Goal: Navigation & Orientation: Locate item on page

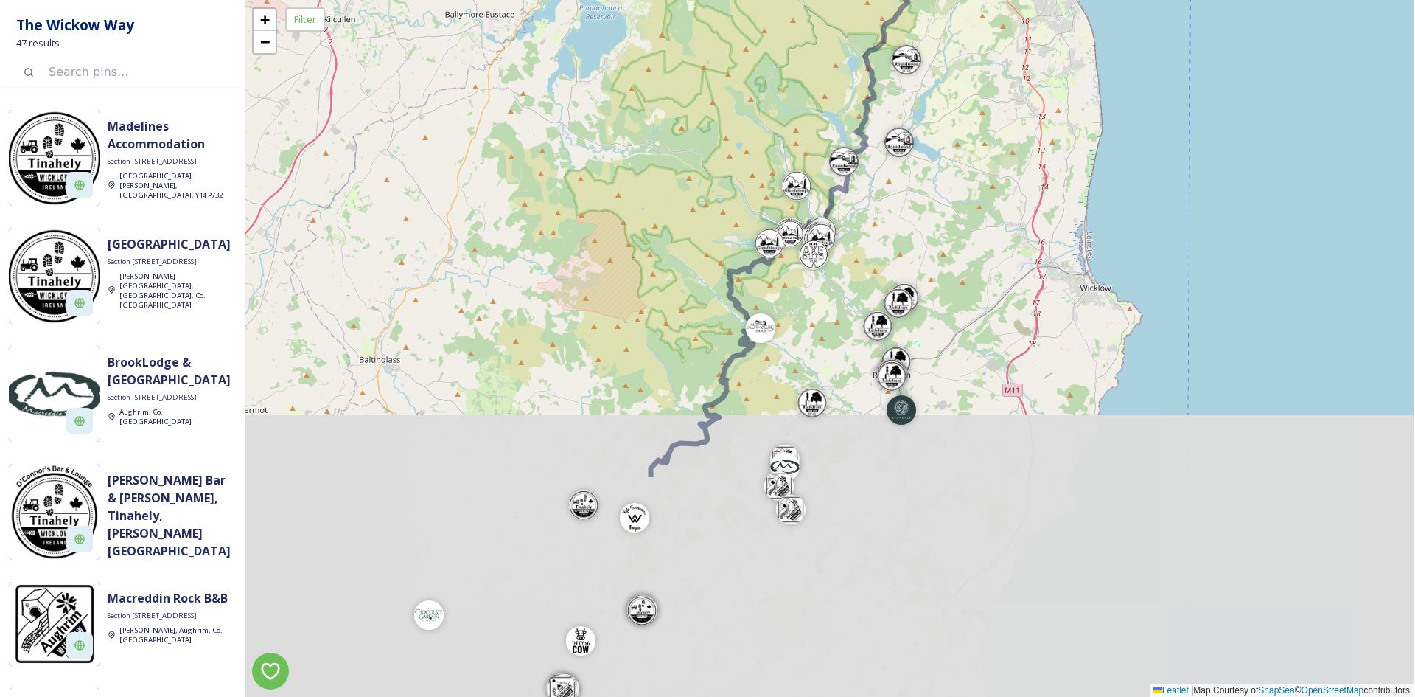
drag, startPoint x: 944, startPoint y: 468, endPoint x: 907, endPoint y: 175, distance: 295.6
click at [907, 175] on div "+ − Leaflet | Map Courtesy of SnapSea © OpenStreetMap contributors" at bounding box center [829, 348] width 1169 height 697
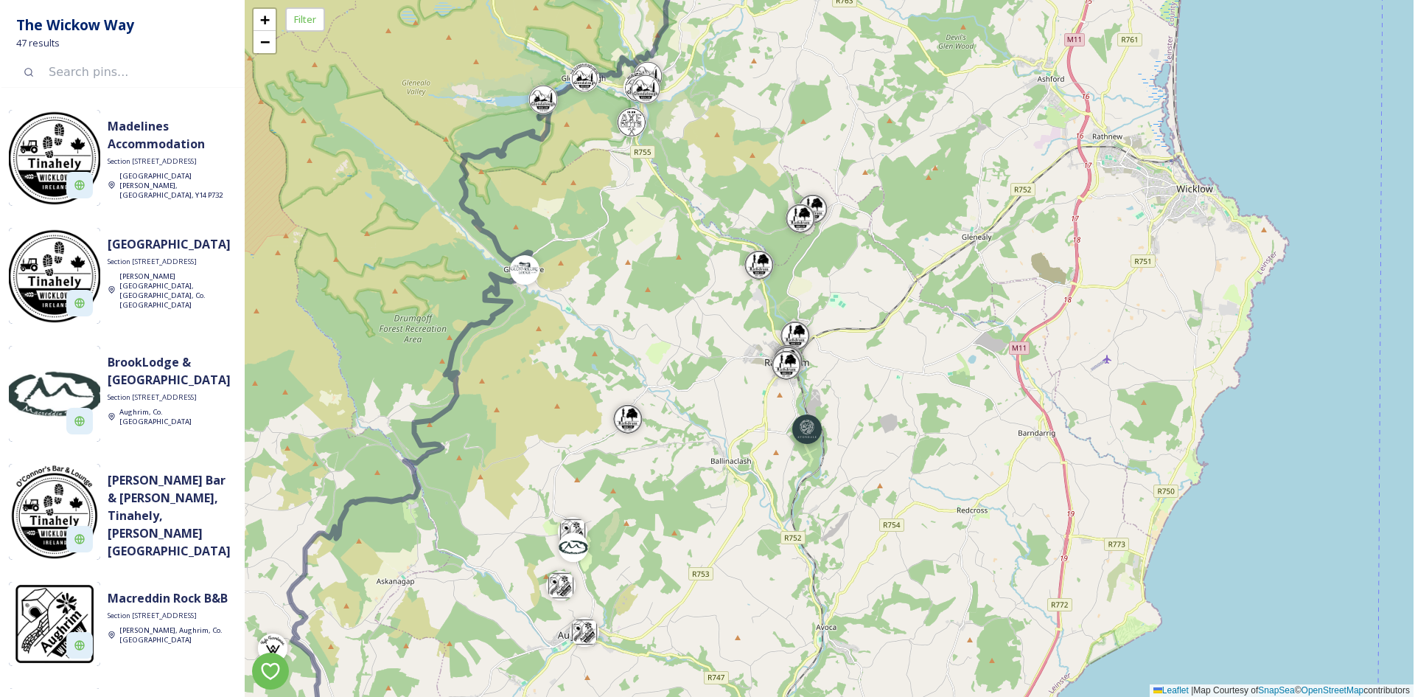
click at [818, 435] on div at bounding box center [806, 428] width 29 height 29
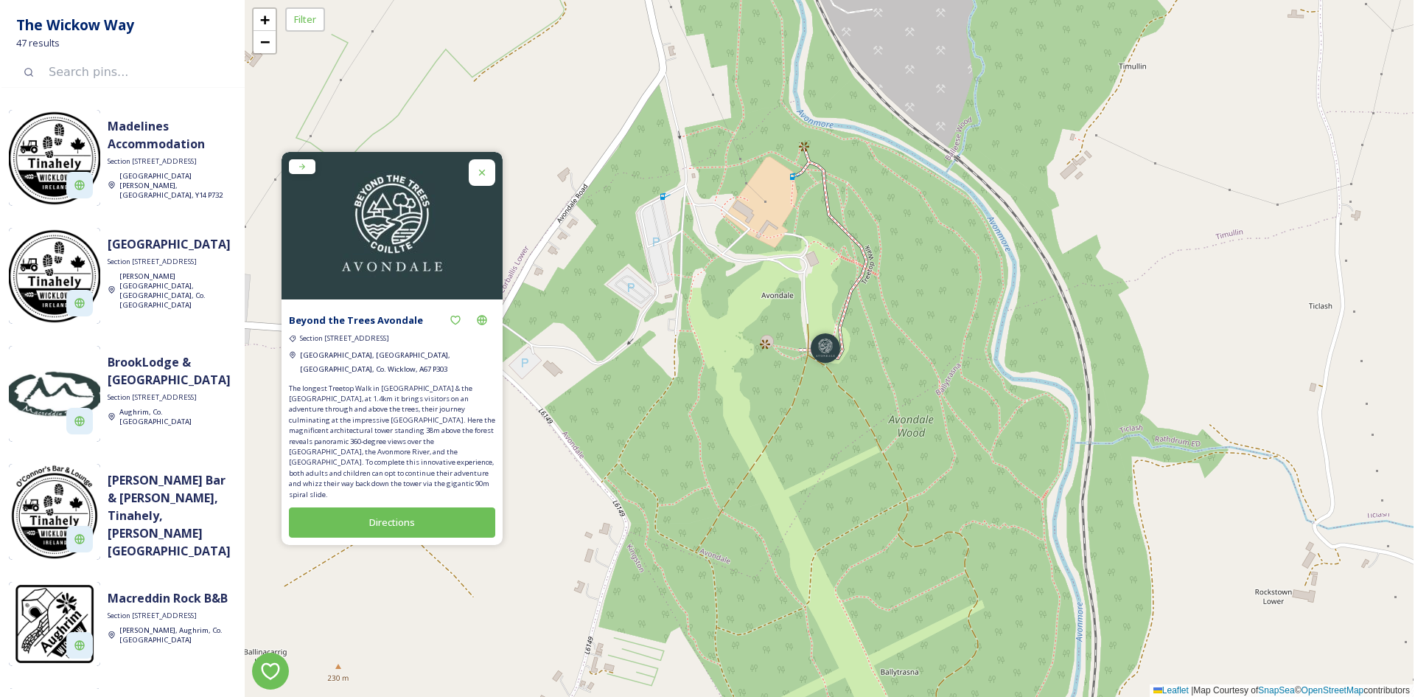
click at [490, 186] on div at bounding box center [482, 172] width 27 height 27
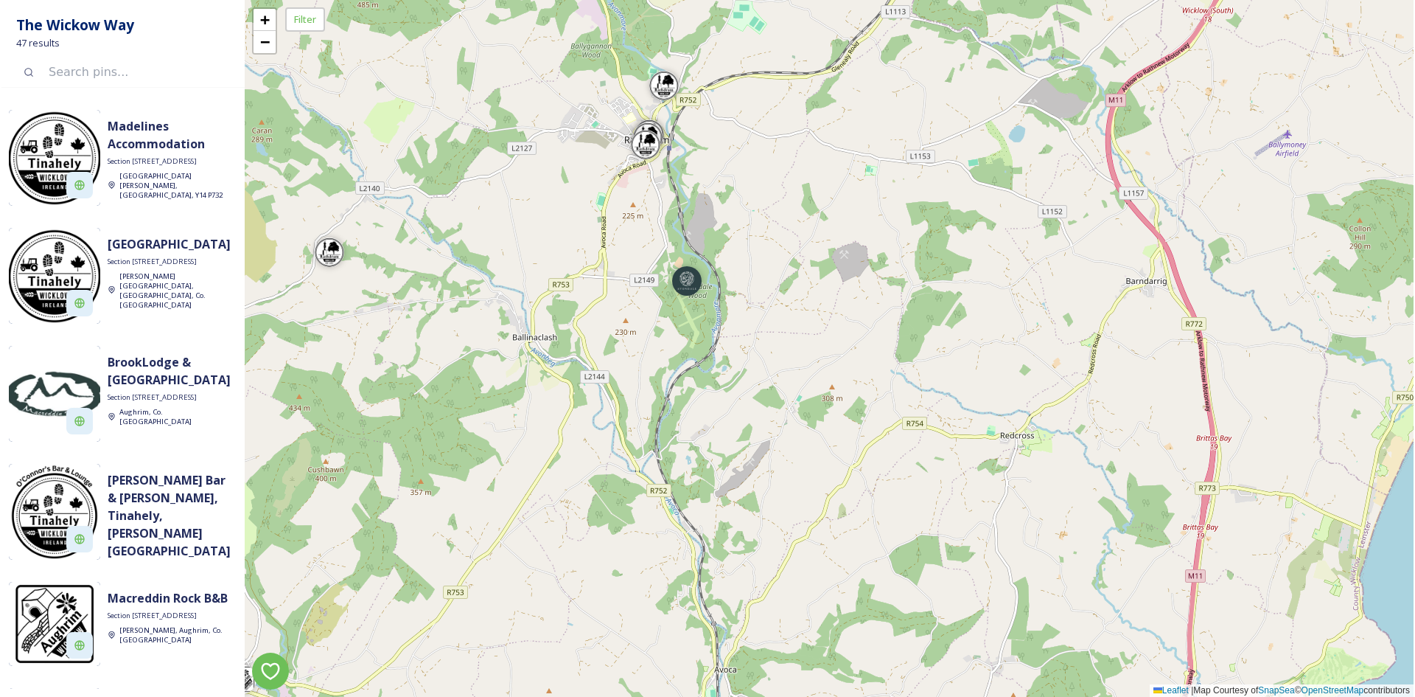
drag, startPoint x: 543, startPoint y: 173, endPoint x: 660, endPoint y: 227, distance: 128.6
click at [660, 227] on div "+ − Leaflet | Map Courtesy of SnapSea © OpenStreetMap contributors" at bounding box center [829, 348] width 1169 height 697
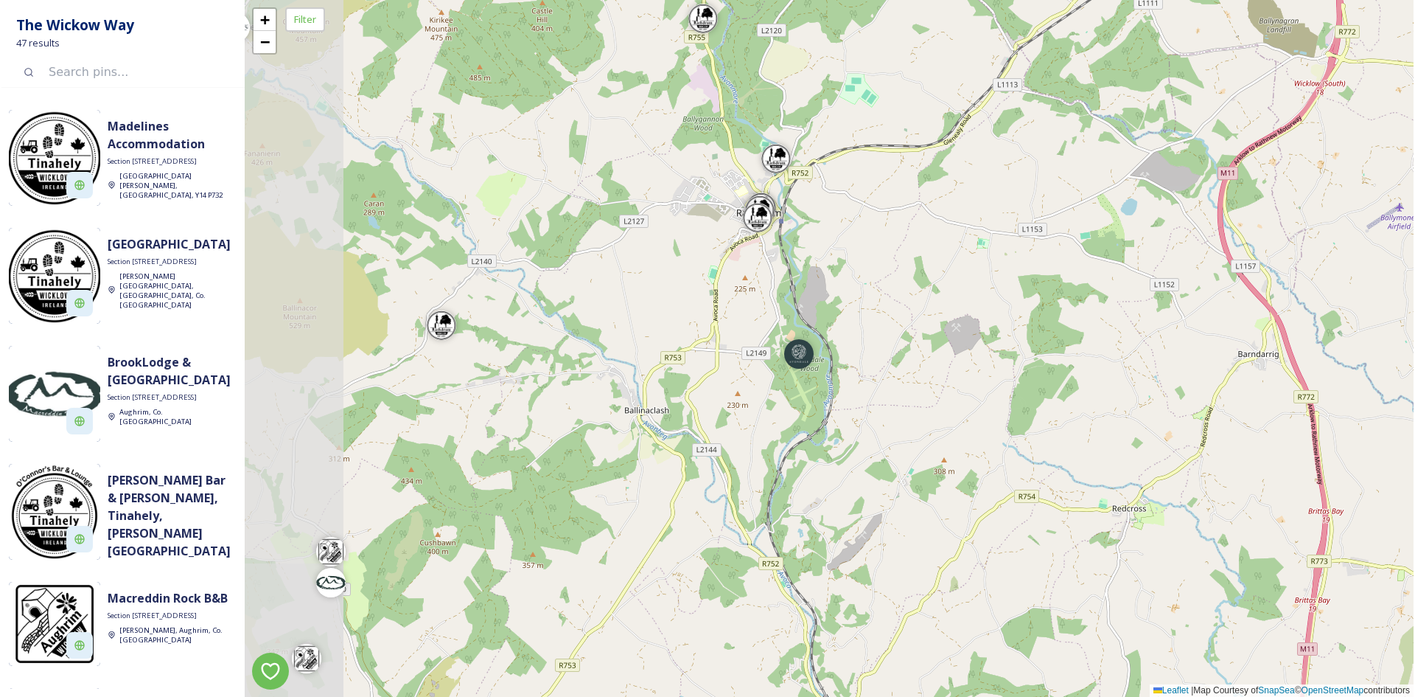
drag, startPoint x: 538, startPoint y: 146, endPoint x: 669, endPoint y: 225, distance: 153.1
click at [669, 225] on div "+ − Leaflet | Map Courtesy of SnapSea © OpenStreetMap contributors" at bounding box center [829, 348] width 1169 height 697
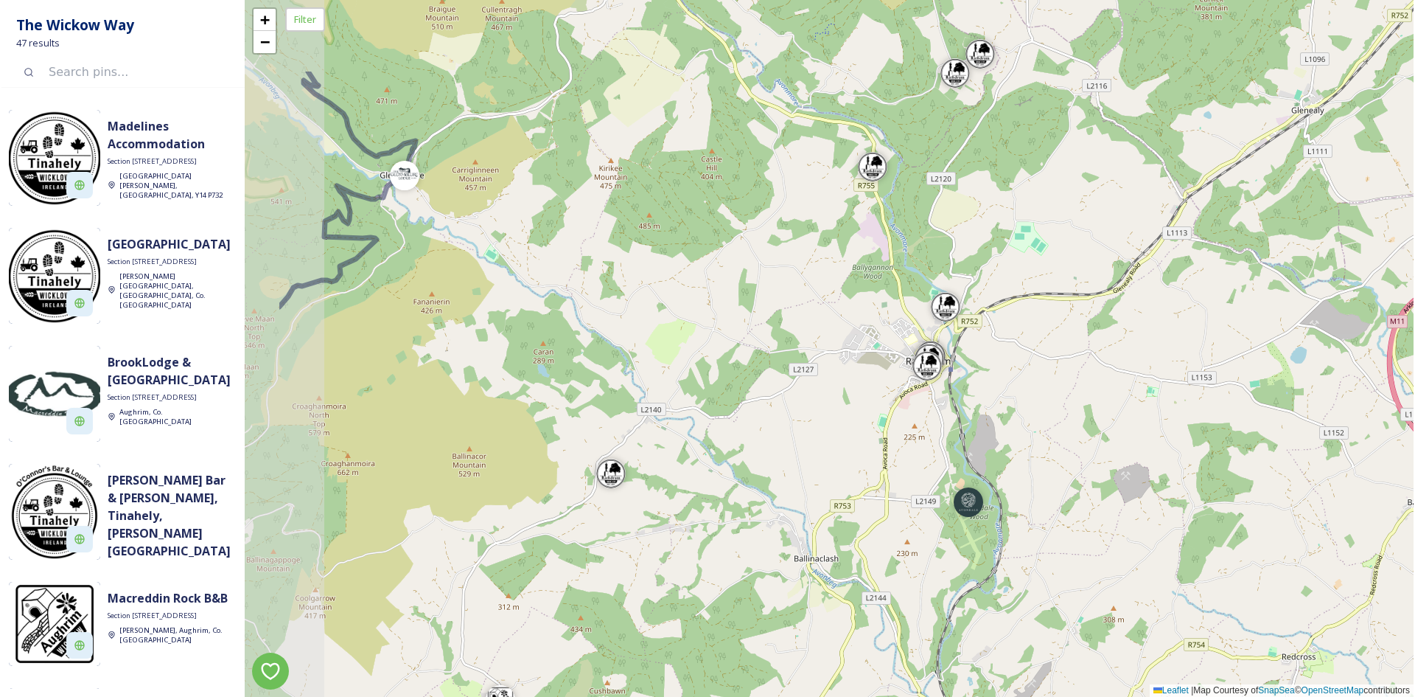
drag, startPoint x: 650, startPoint y: 188, endPoint x: 835, endPoint y: 335, distance: 236.1
click at [833, 335] on div "+ − Leaflet | Map Courtesy of SnapSea © OpenStreetMap contributors" at bounding box center [829, 348] width 1169 height 697
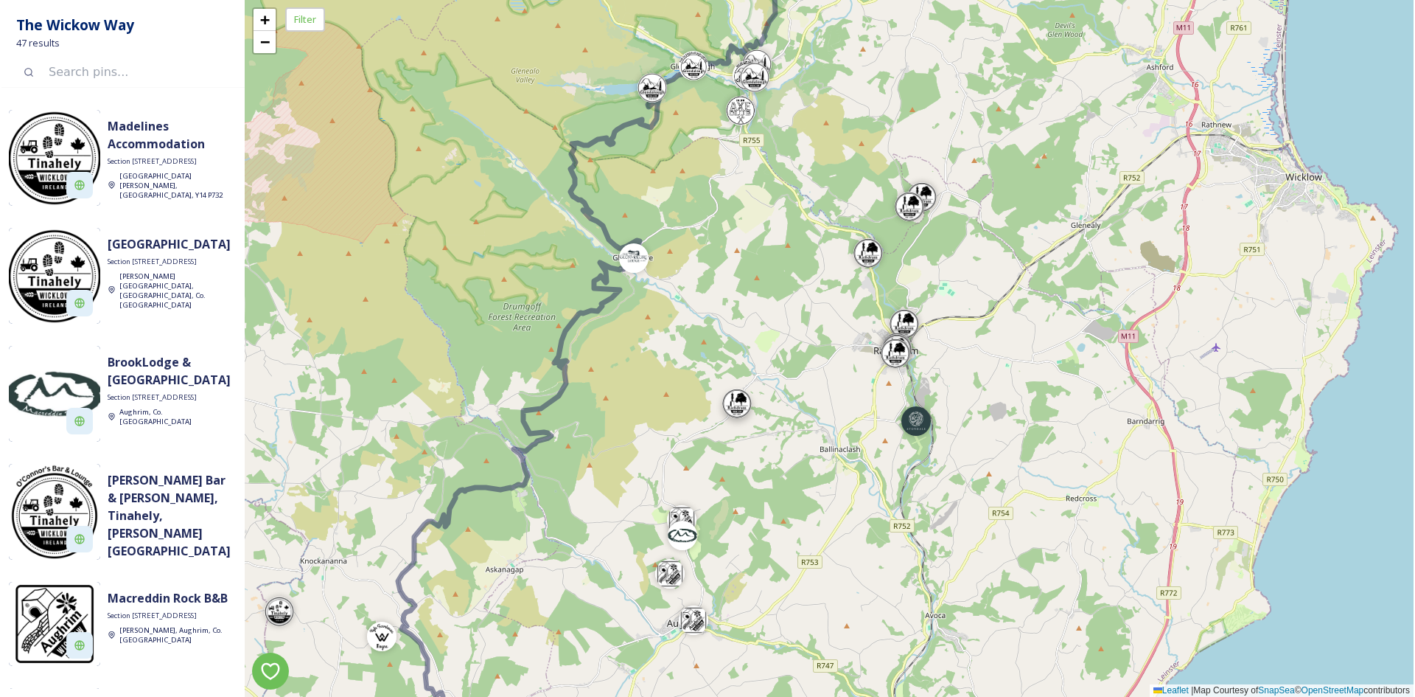
click at [738, 409] on div at bounding box center [736, 403] width 29 height 29
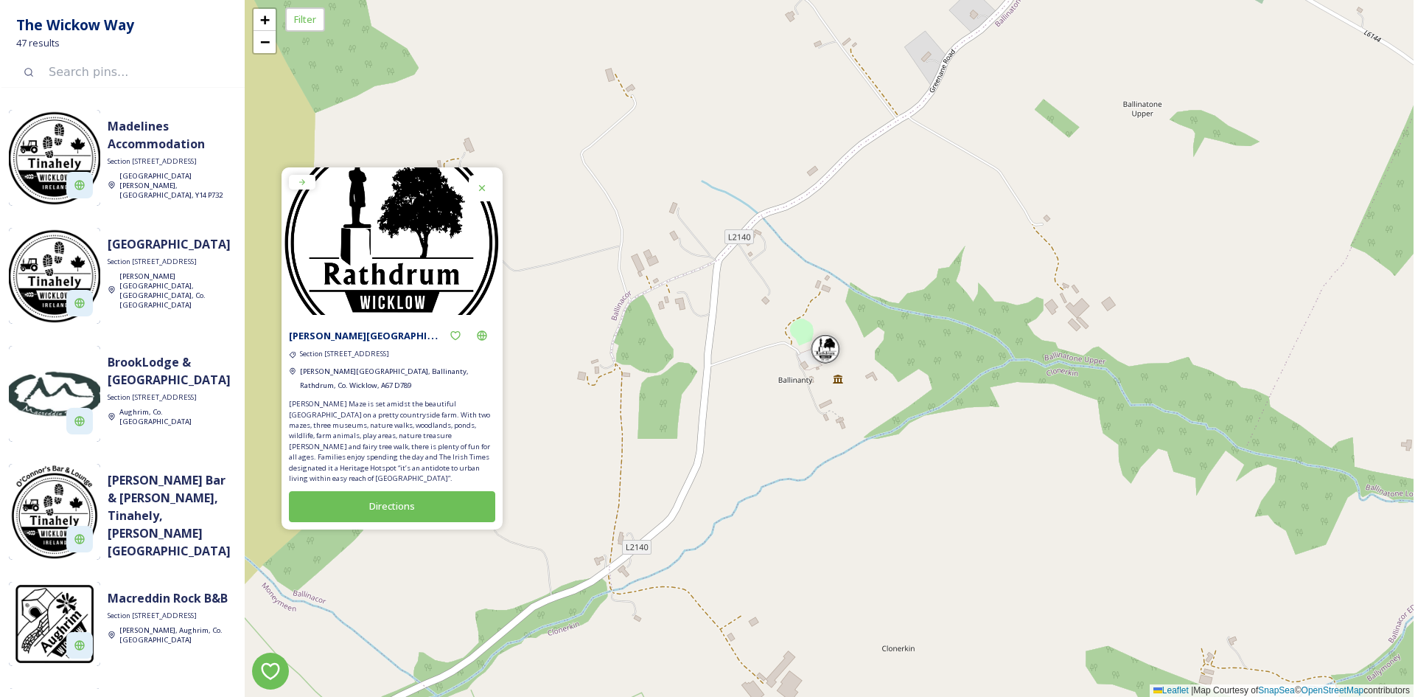
click at [486, 192] on icon at bounding box center [482, 188] width 12 height 12
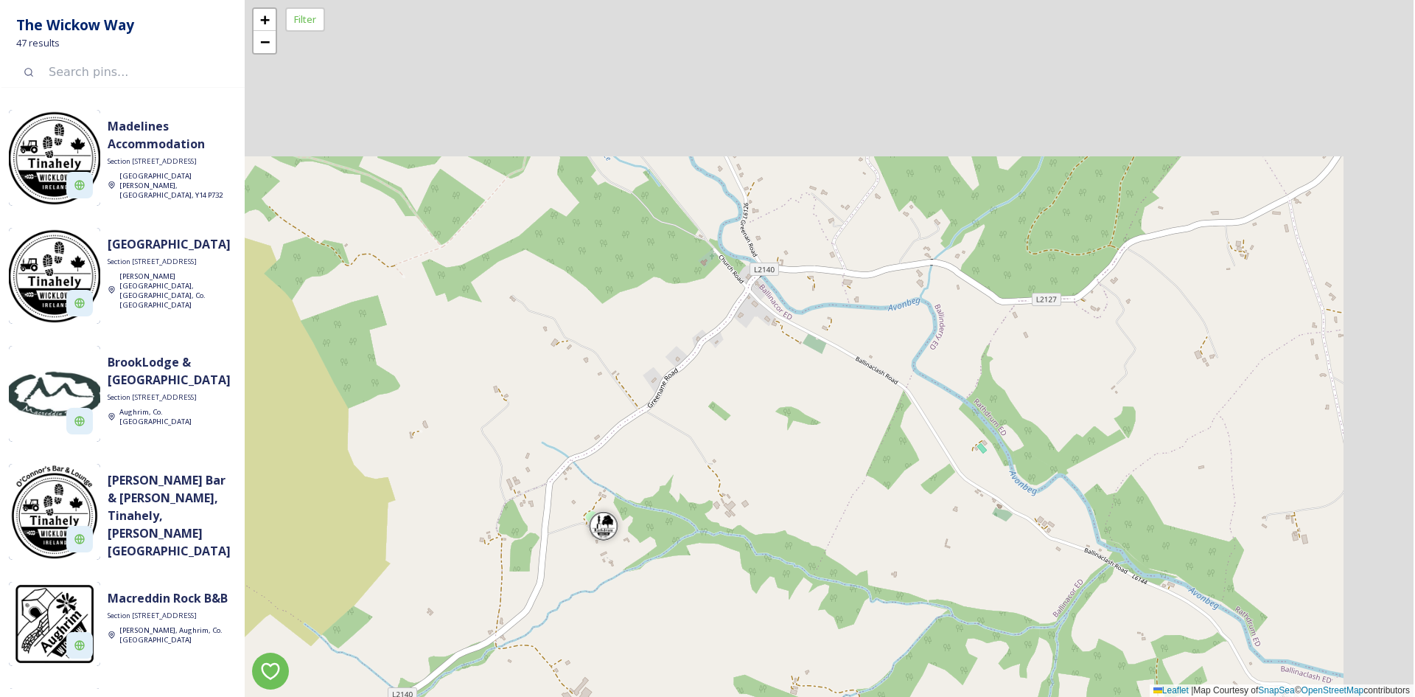
drag, startPoint x: 927, startPoint y: 200, endPoint x: 690, endPoint y: 473, distance: 362.1
click at [690, 473] on div "+ − Leaflet | Map Courtesy of SnapSea © OpenStreetMap contributors" at bounding box center [829, 348] width 1169 height 697
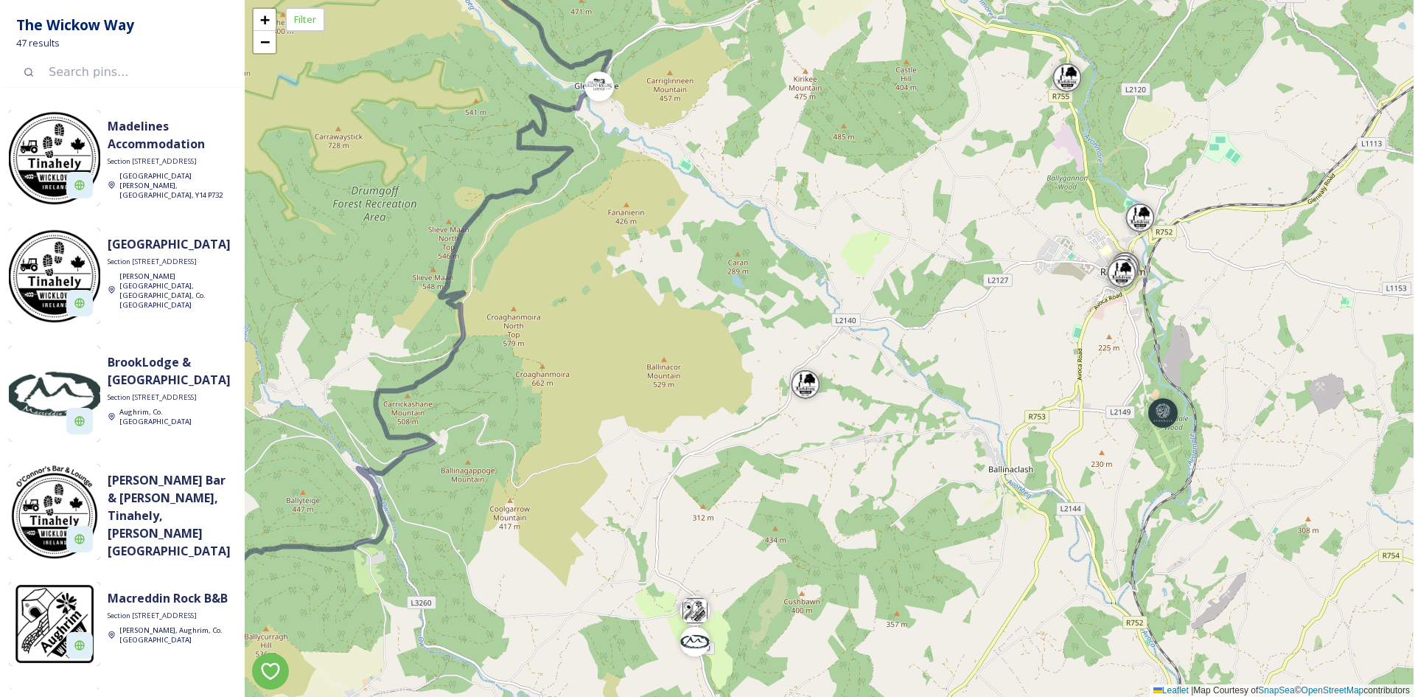
click at [1132, 281] on div at bounding box center [1121, 272] width 29 height 29
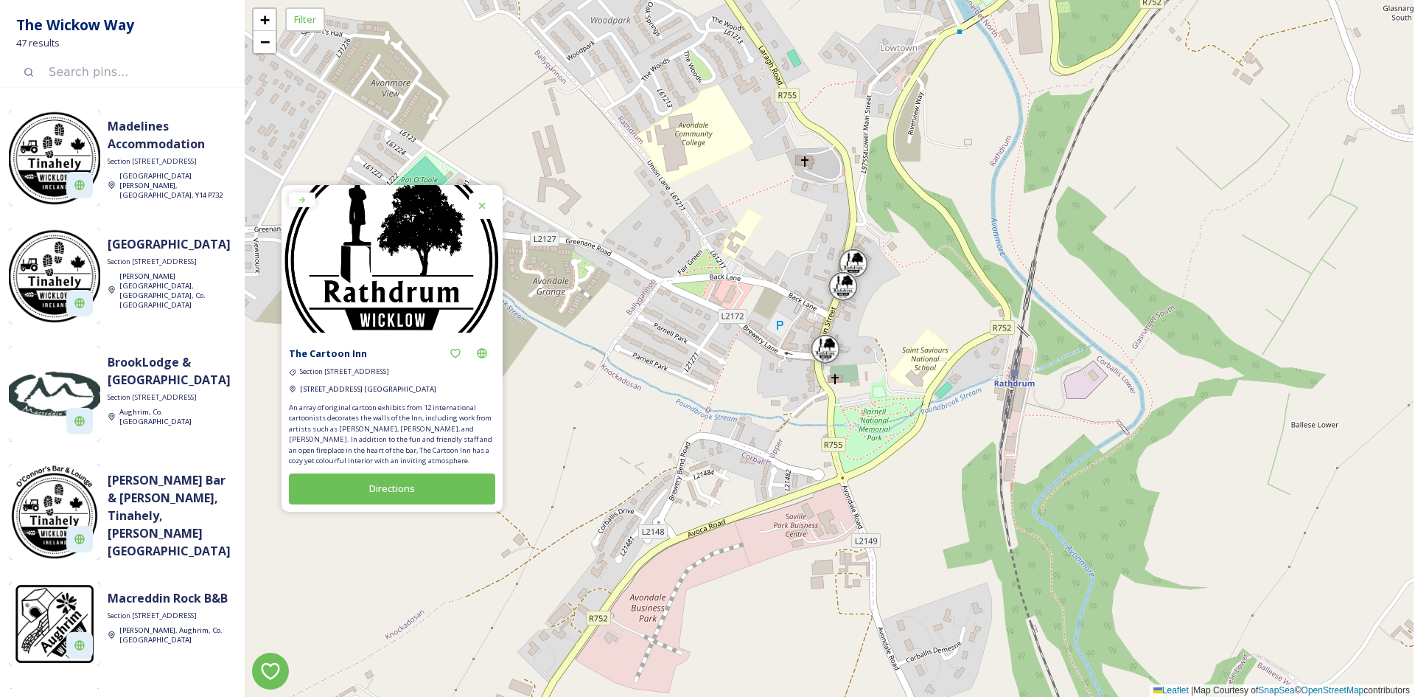
click at [481, 210] on div at bounding box center [482, 205] width 27 height 27
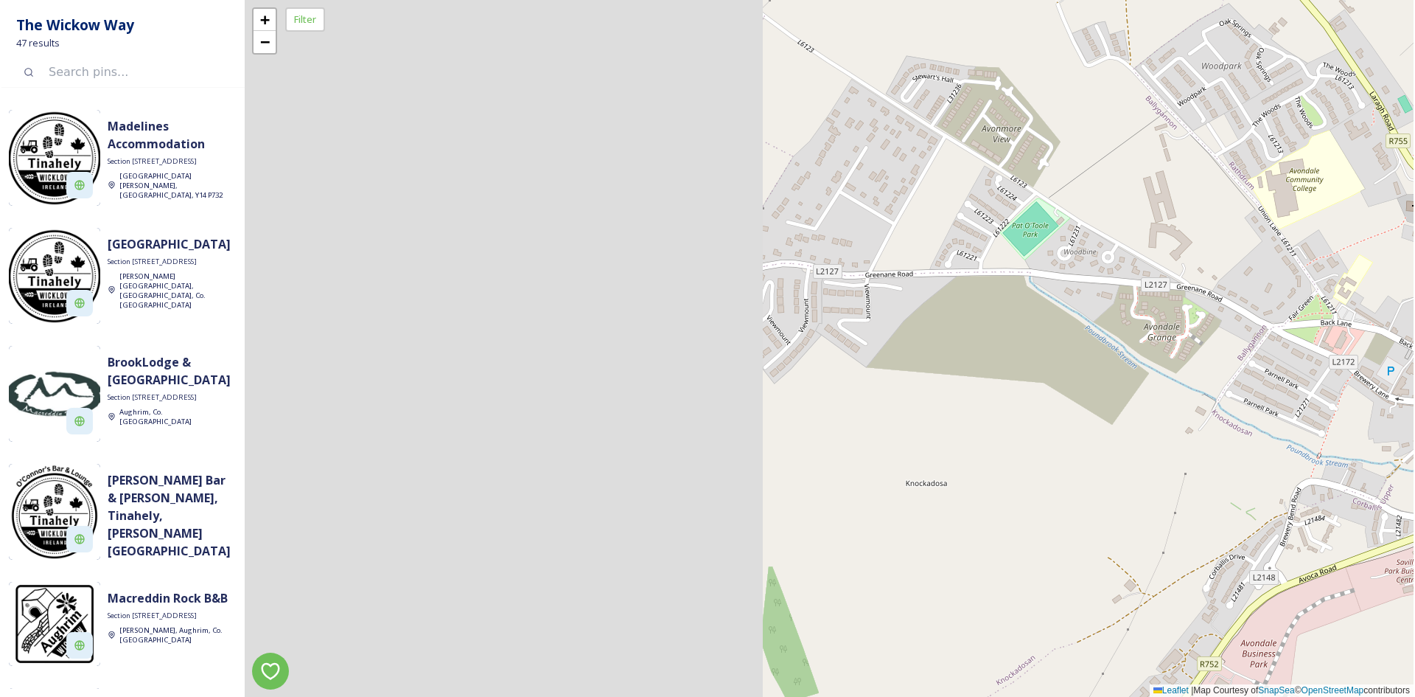
drag, startPoint x: 530, startPoint y: 221, endPoint x: 1166, endPoint y: 267, distance: 637.8
click at [1166, 267] on div "+ − Leaflet | Map Courtesy of SnapSea © OpenStreetMap contributors" at bounding box center [829, 348] width 1169 height 697
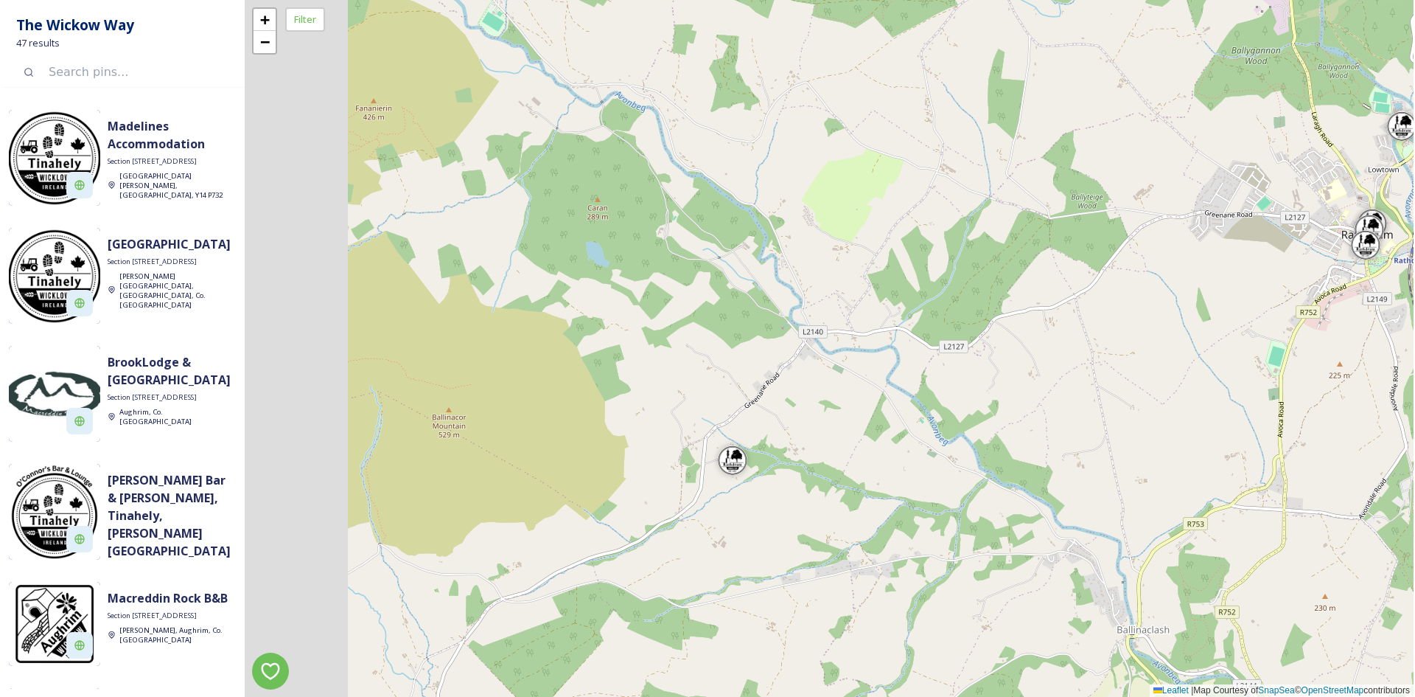
drag, startPoint x: 542, startPoint y: 396, endPoint x: 863, endPoint y: 341, distance: 325.4
click at [846, 342] on div "+ − Leaflet | Map Courtesy of SnapSea © OpenStreetMap contributors" at bounding box center [829, 348] width 1169 height 697
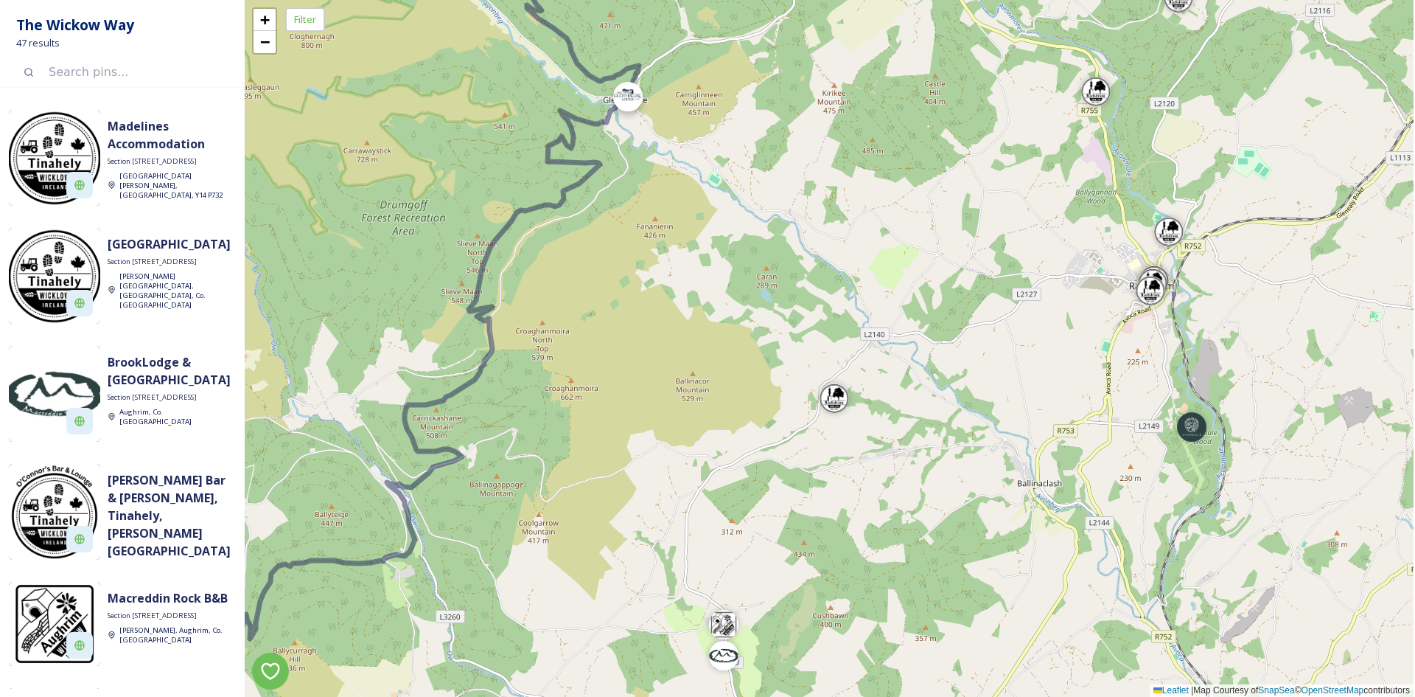
click at [640, 114] on div at bounding box center [627, 100] width 29 height 29
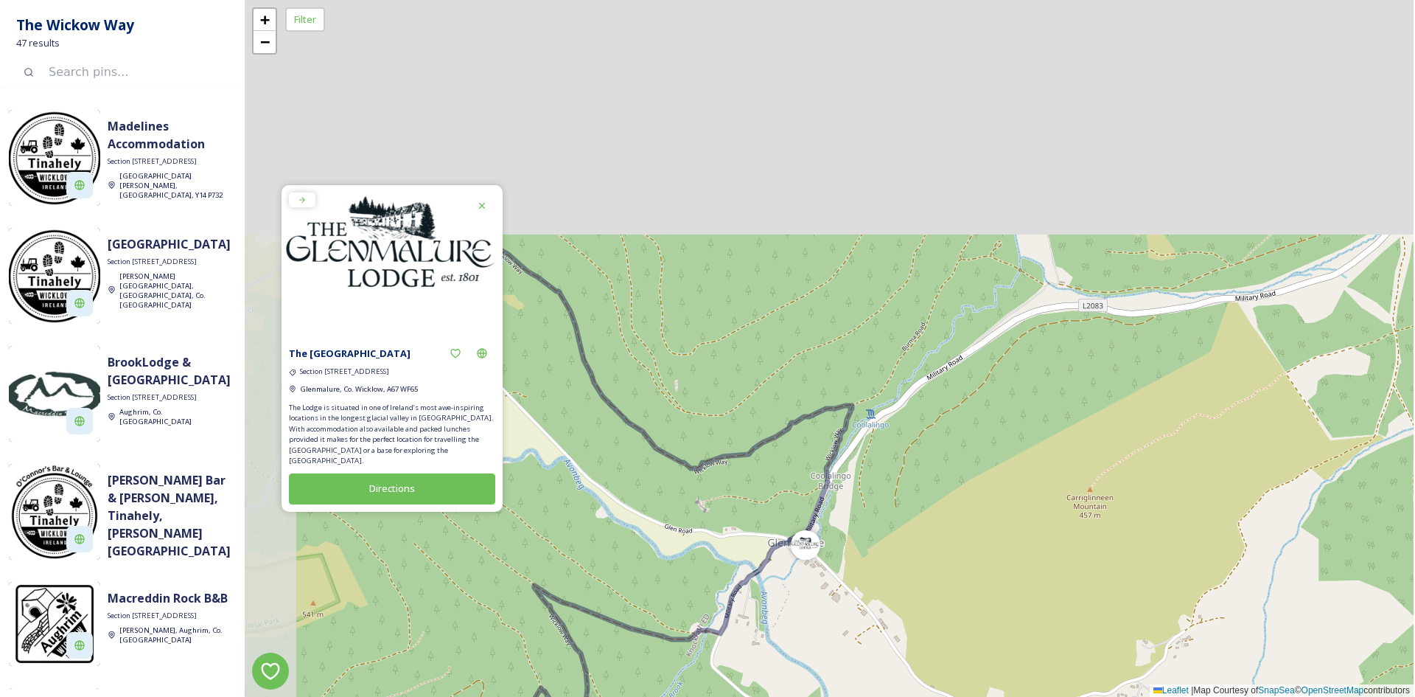
drag, startPoint x: 689, startPoint y: 215, endPoint x: 784, endPoint y: 450, distance: 253.4
click at [786, 517] on div "+ − Leaflet | Map Courtesy of SnapSea © OpenStreetMap contributors" at bounding box center [829, 348] width 1169 height 697
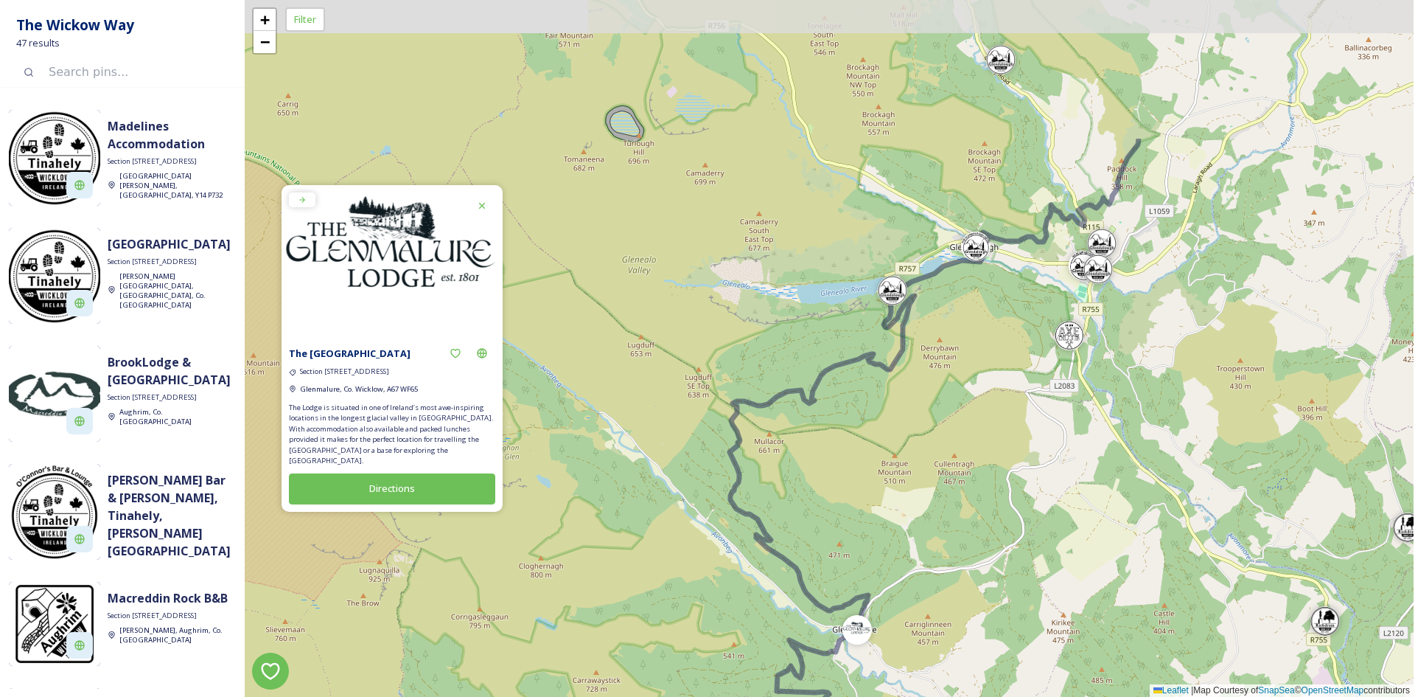
drag, startPoint x: 750, startPoint y: 310, endPoint x: 842, endPoint y: 519, distance: 228.7
click at [842, 519] on div "+ − Leaflet | Map Courtesy of SnapSea © OpenStreetMap contributors" at bounding box center [829, 348] width 1169 height 697
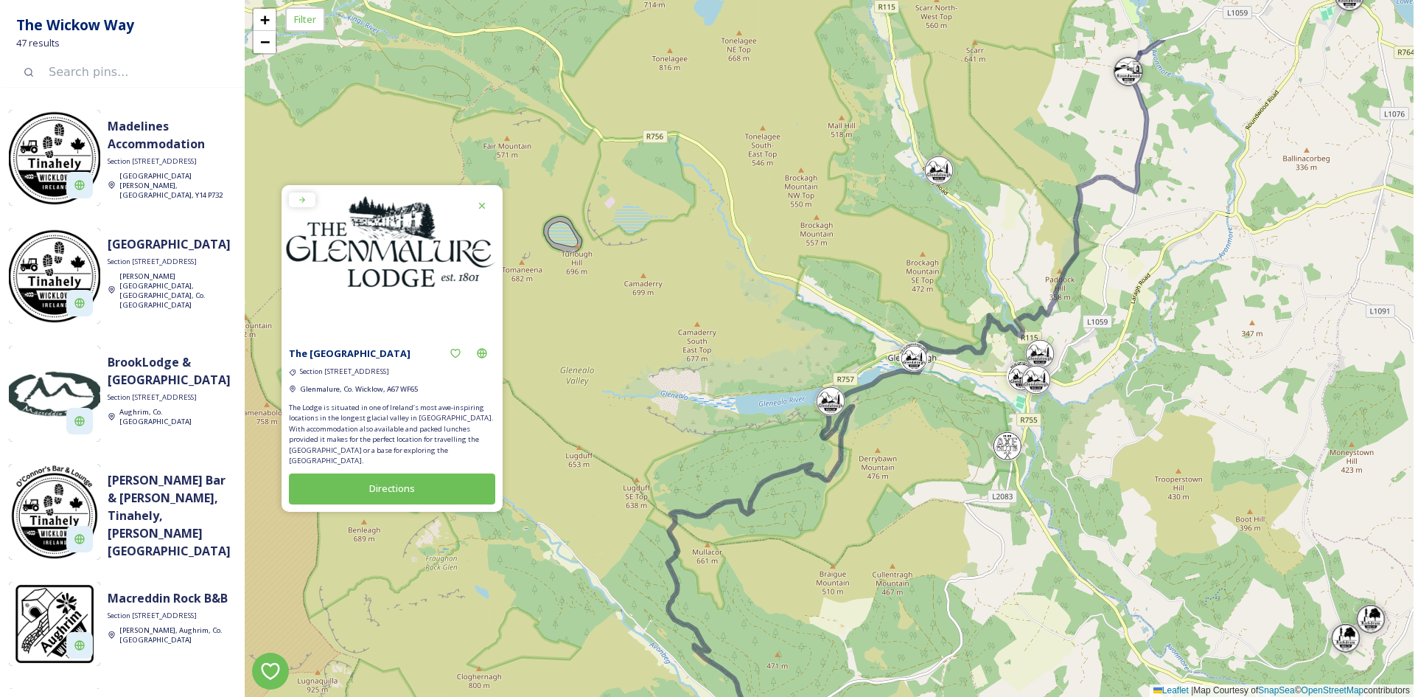
drag, startPoint x: 955, startPoint y: 318, endPoint x: 877, endPoint y: 447, distance: 151.1
click at [877, 447] on div "+ − Leaflet | Map Courtesy of SnapSea © OpenStreetMap contributors" at bounding box center [829, 348] width 1169 height 697
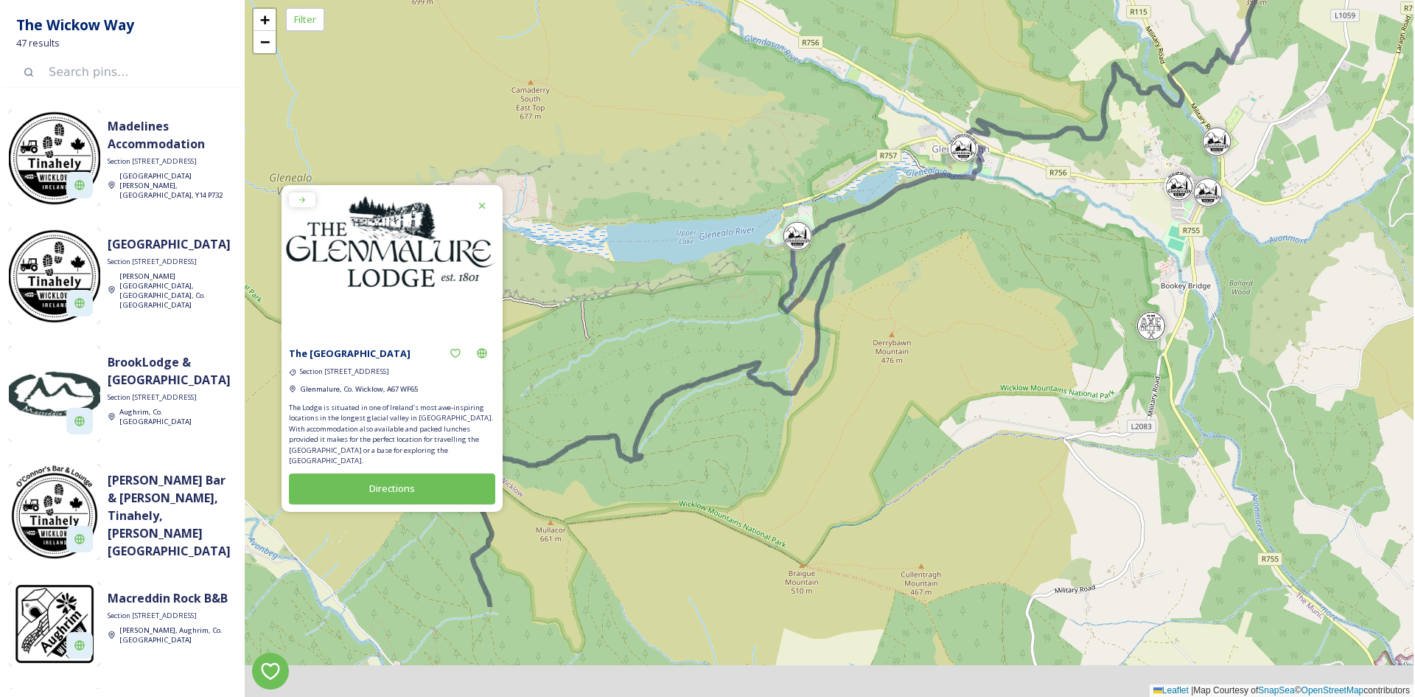
drag, startPoint x: 898, startPoint y: 333, endPoint x: 966, endPoint y: 179, distance: 168.6
click at [925, 254] on div "+ − Leaflet | Map Courtesy of SnapSea © OpenStreetMap contributors" at bounding box center [829, 348] width 1169 height 697
click at [945, 216] on div "+ − Leaflet | Map Courtesy of SnapSea © OpenStreetMap contributors" at bounding box center [829, 348] width 1169 height 697
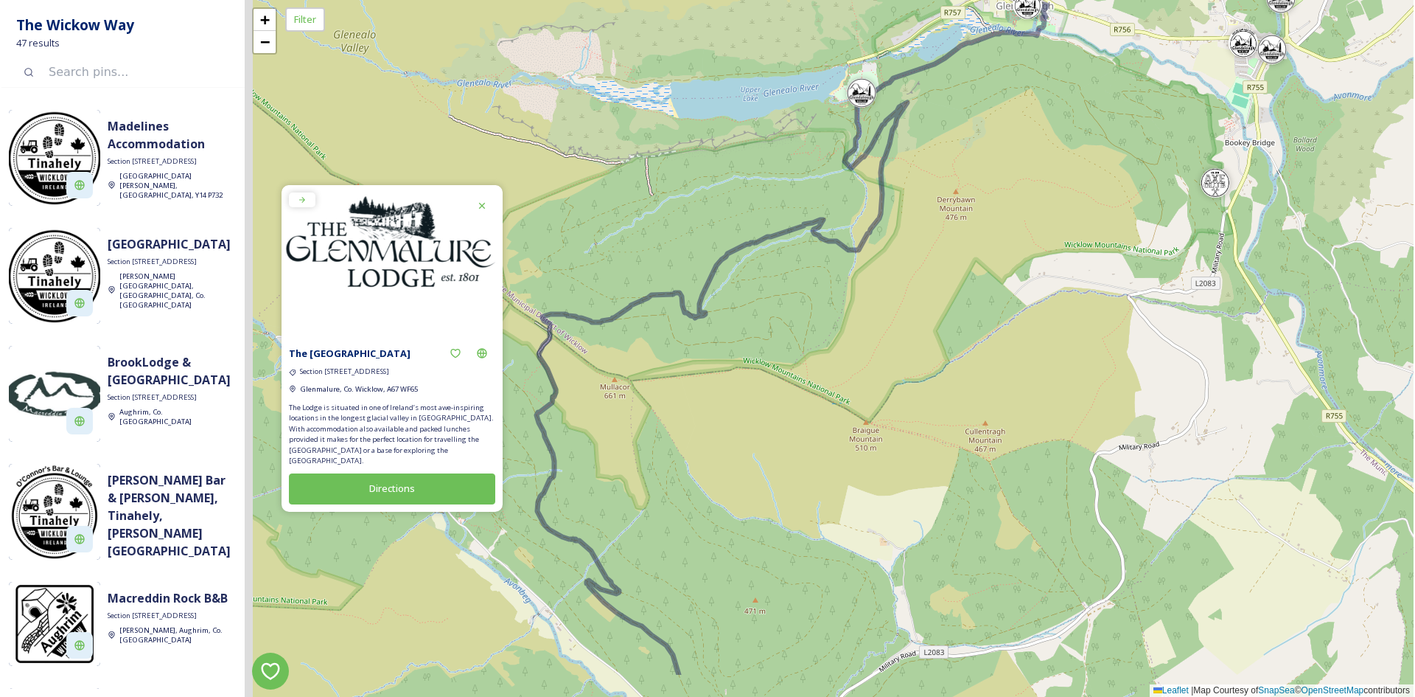
drag, startPoint x: 890, startPoint y: 463, endPoint x: 994, endPoint y: 198, distance: 285.3
click at [994, 198] on div "+ − Leaflet | Map Courtesy of SnapSea © OpenStreetMap contributors" at bounding box center [829, 348] width 1169 height 697
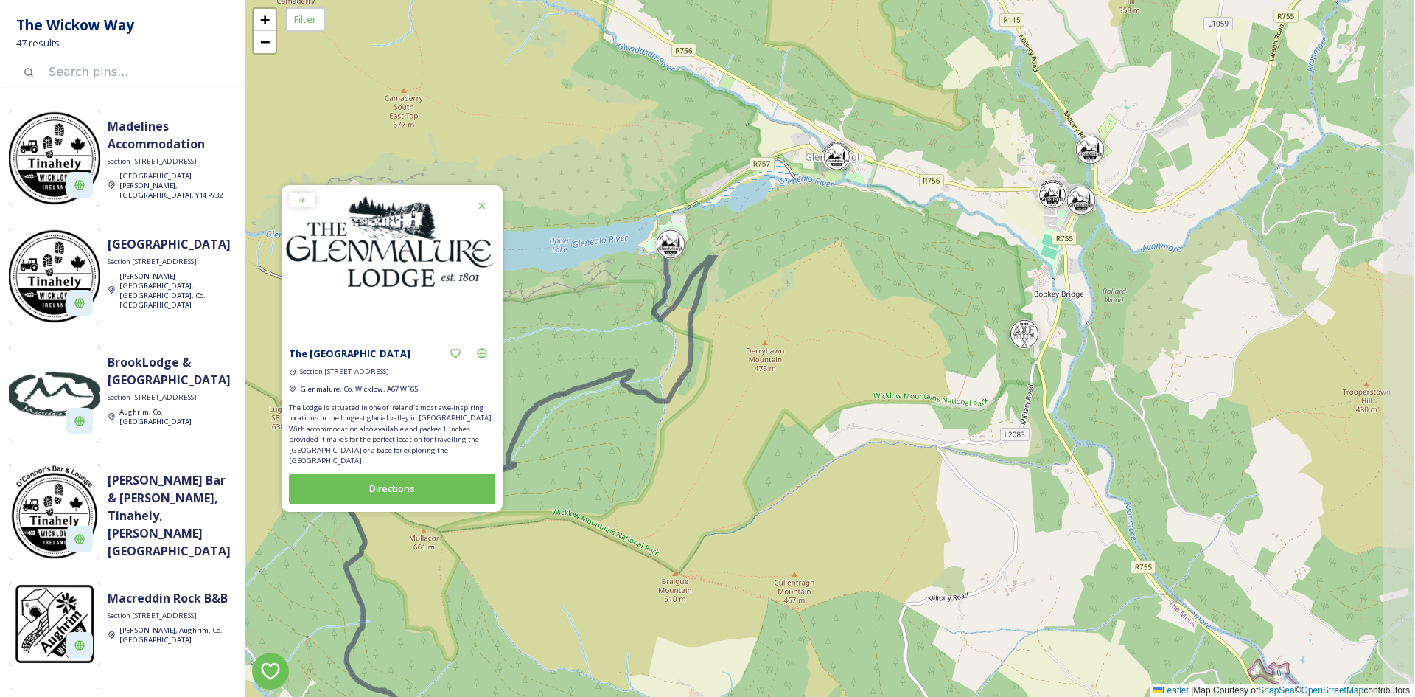
drag, startPoint x: 998, startPoint y: 163, endPoint x: 745, endPoint y: 487, distance: 411.3
click at [745, 487] on div "+ − Leaflet | Map Courtesy of SnapSea © OpenStreetMap contributors" at bounding box center [829, 348] width 1169 height 697
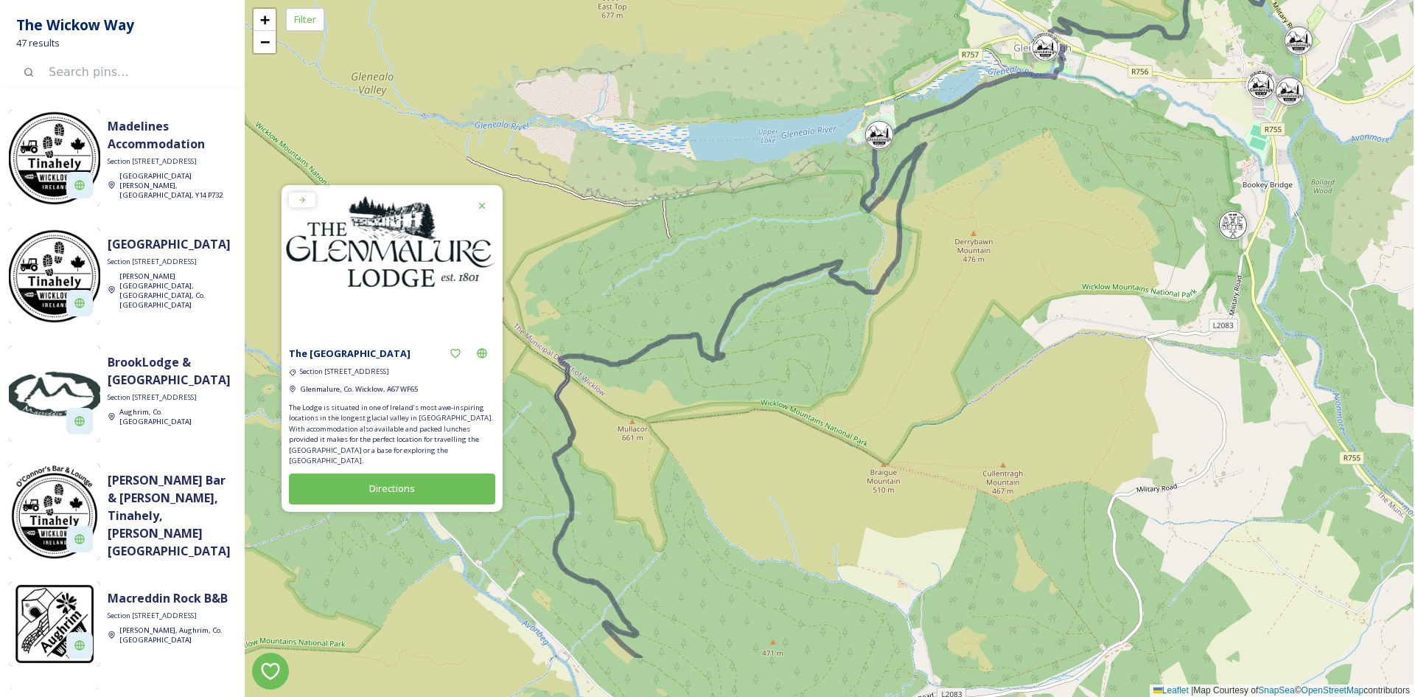
drag, startPoint x: 913, startPoint y: 303, endPoint x: 1113, endPoint y: 197, distance: 226.9
click at [1113, 197] on div "+ − Leaflet | Map Courtesy of SnapSea © OpenStreetMap contributors" at bounding box center [829, 348] width 1169 height 697
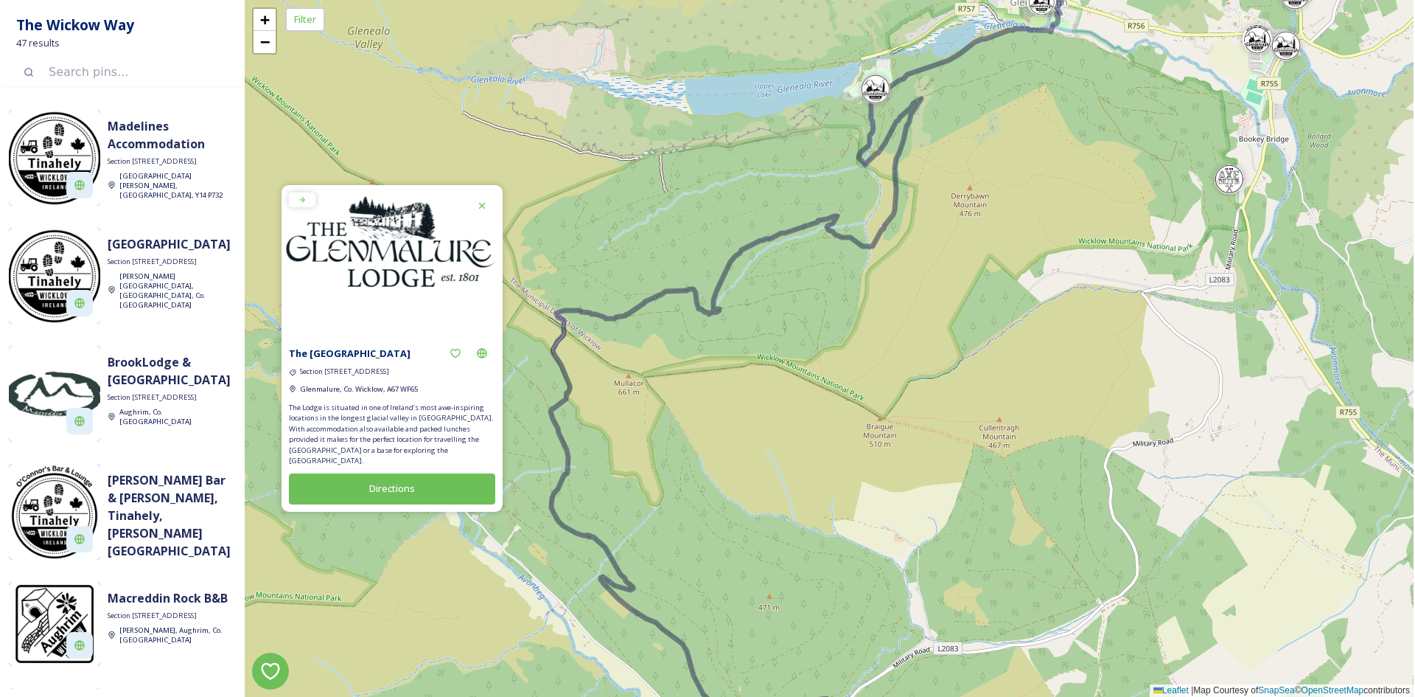
drag, startPoint x: 652, startPoint y: 414, endPoint x: 633, endPoint y: 188, distance: 226.5
click at [633, 188] on div "+ − Leaflet | Map Courtesy of SnapSea © OpenStreetMap contributors" at bounding box center [829, 348] width 1169 height 697
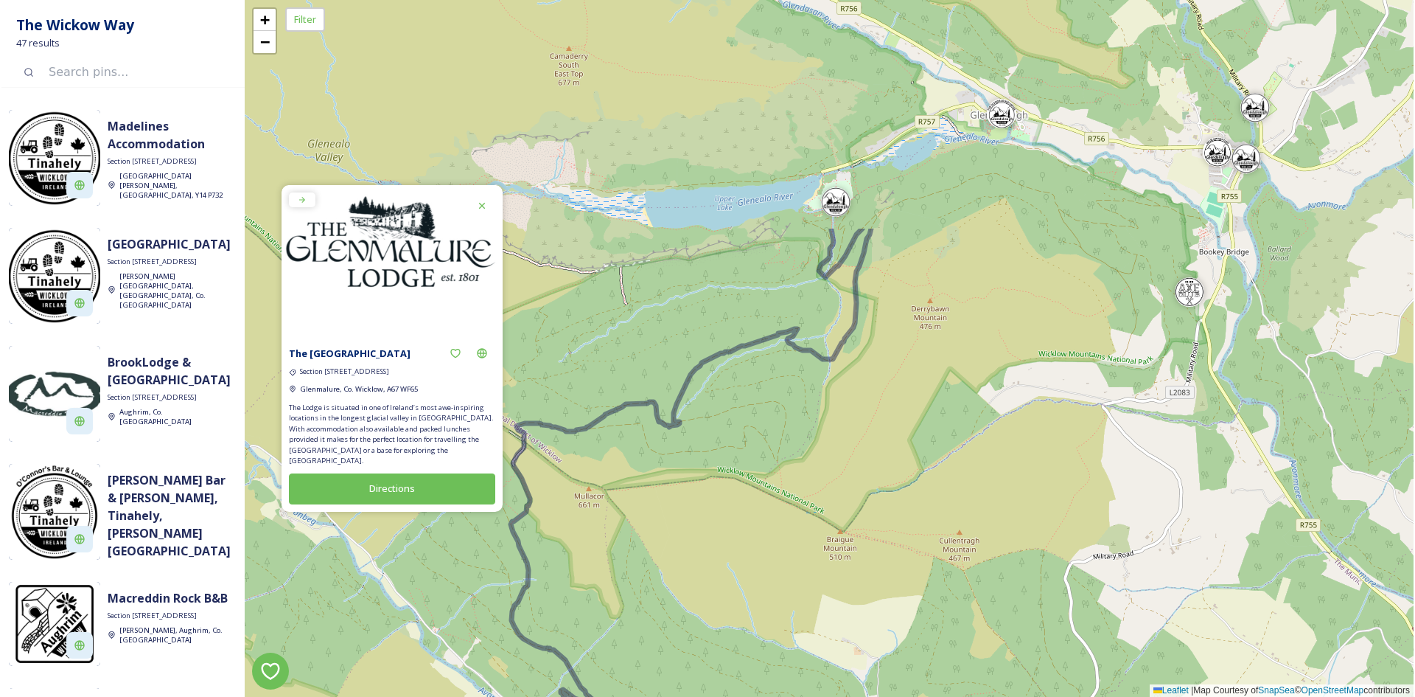
drag, startPoint x: 870, startPoint y: 369, endPoint x: 844, endPoint y: 667, distance: 298.9
click at [844, 667] on div "+ − Leaflet | Map Courtesy of SnapSea © OpenStreetMap contributors" at bounding box center [829, 348] width 1169 height 697
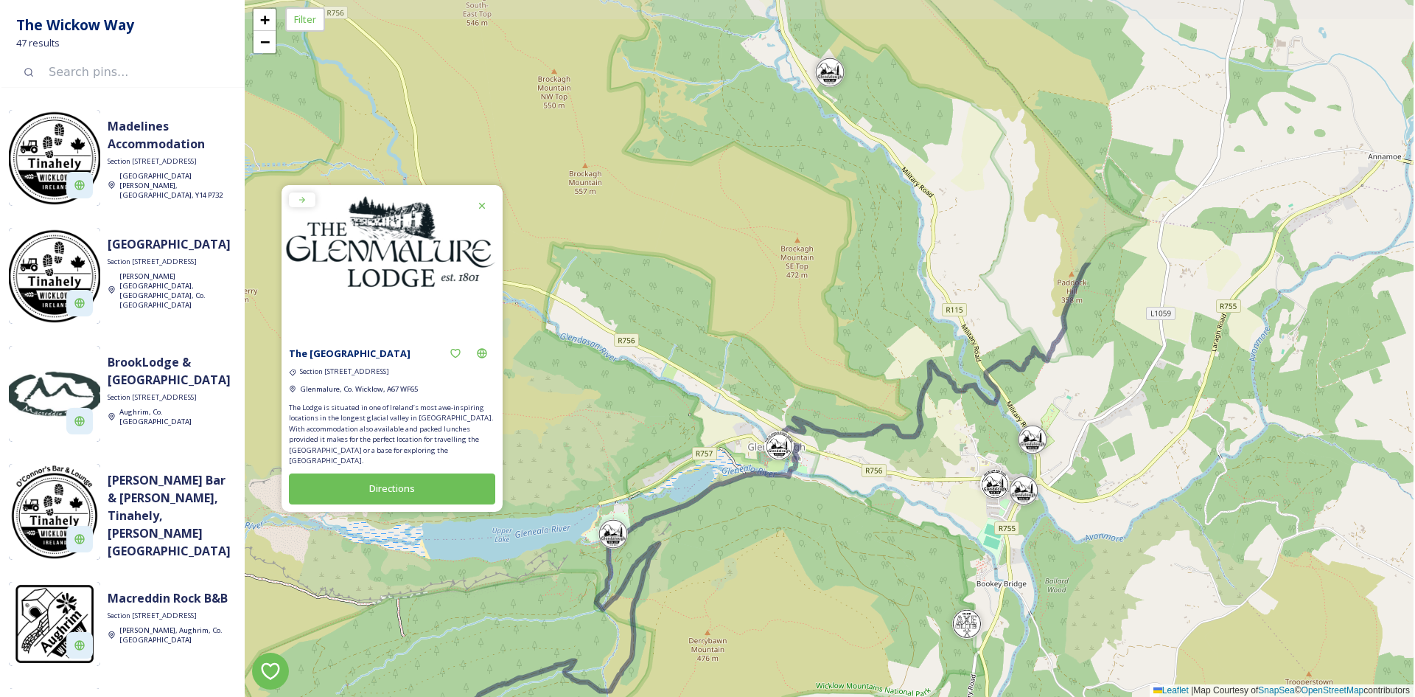
drag, startPoint x: 1069, startPoint y: 323, endPoint x: 846, endPoint y: 655, distance: 399.5
click at [846, 655] on div "+ − Leaflet | Map Courtesy of SnapSea © OpenStreetMap contributors" at bounding box center [829, 348] width 1169 height 697
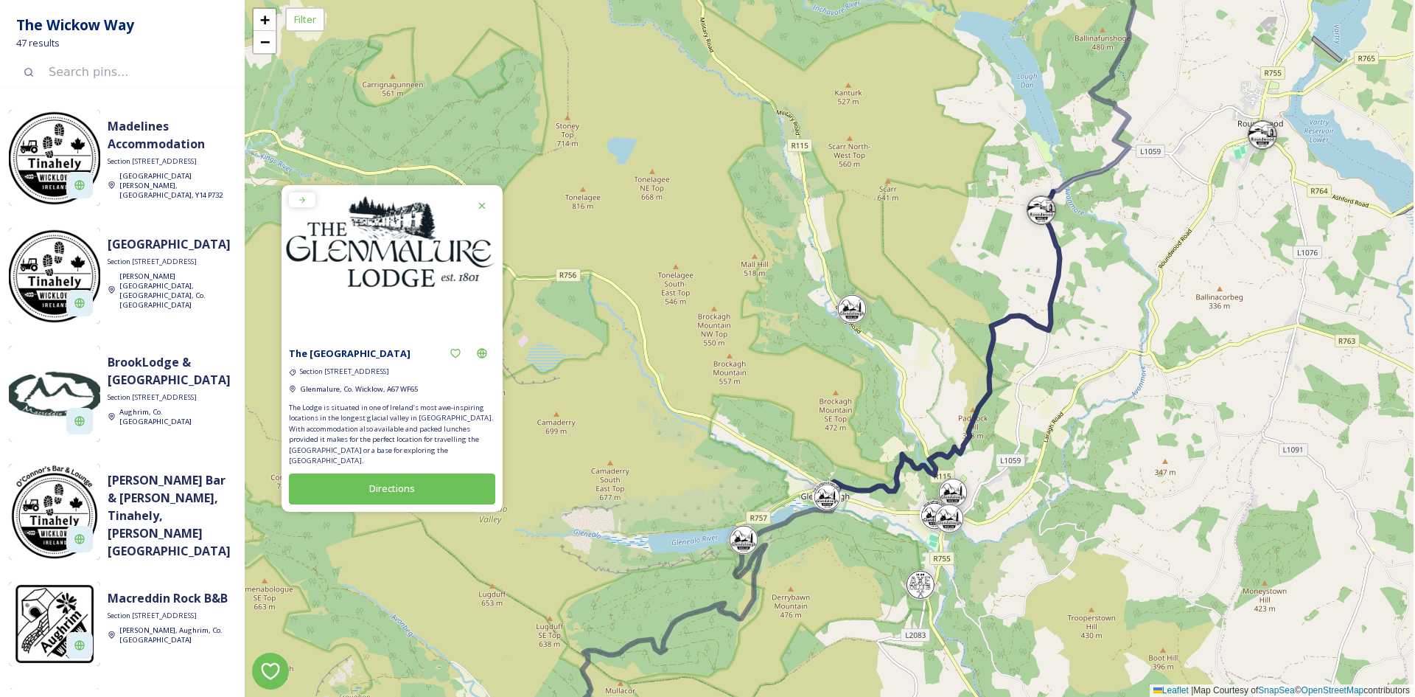
click at [1056, 227] on icon at bounding box center [943, 347] width 233 height 310
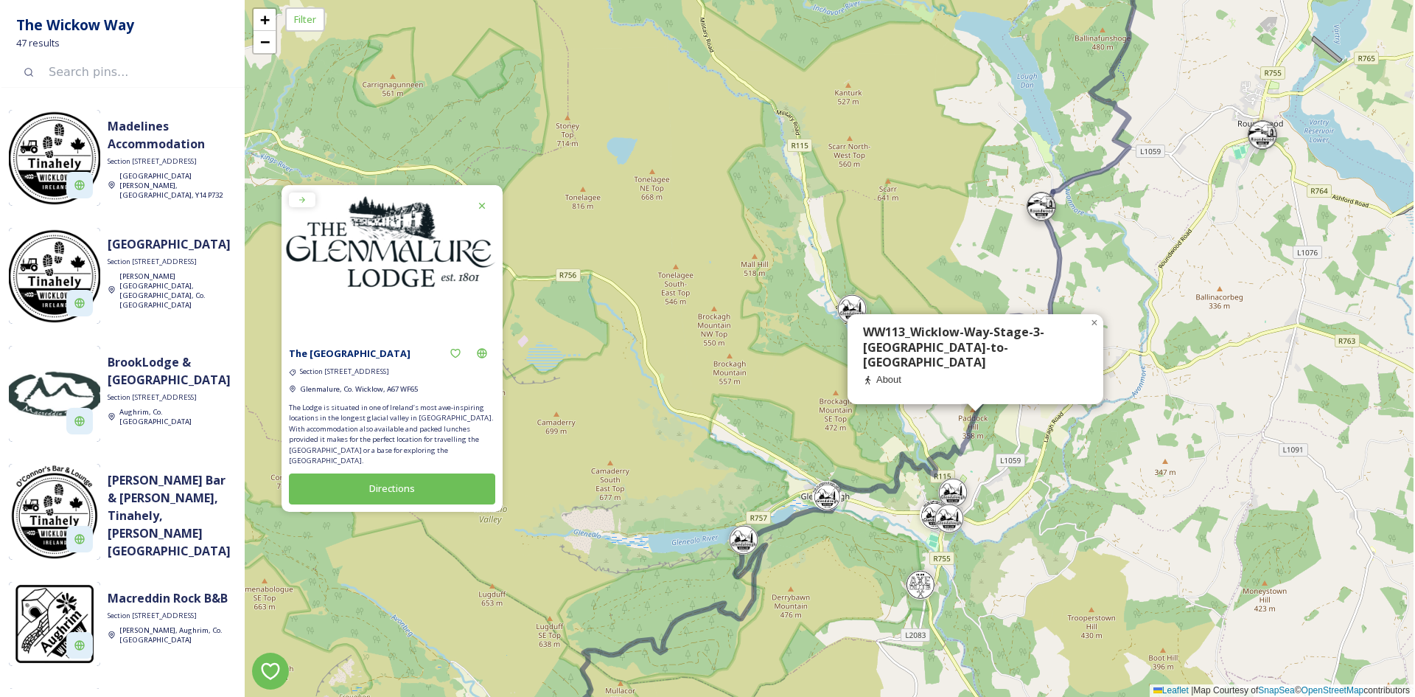
click at [1055, 212] on div at bounding box center [1041, 206] width 29 height 29
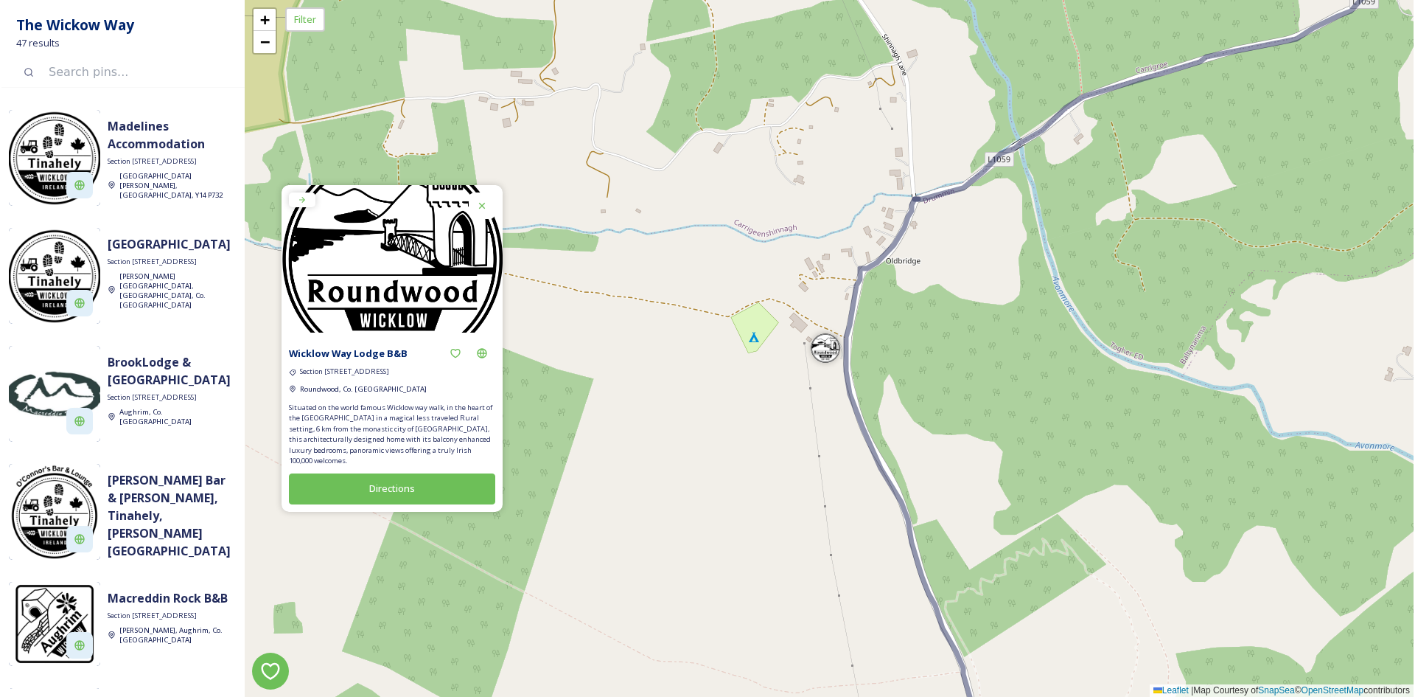
click at [637, 398] on div "+ − Leaflet | Map Courtesy of SnapSea © OpenStreetMap contributors" at bounding box center [829, 348] width 1169 height 697
click at [494, 214] on div at bounding box center [482, 205] width 27 height 27
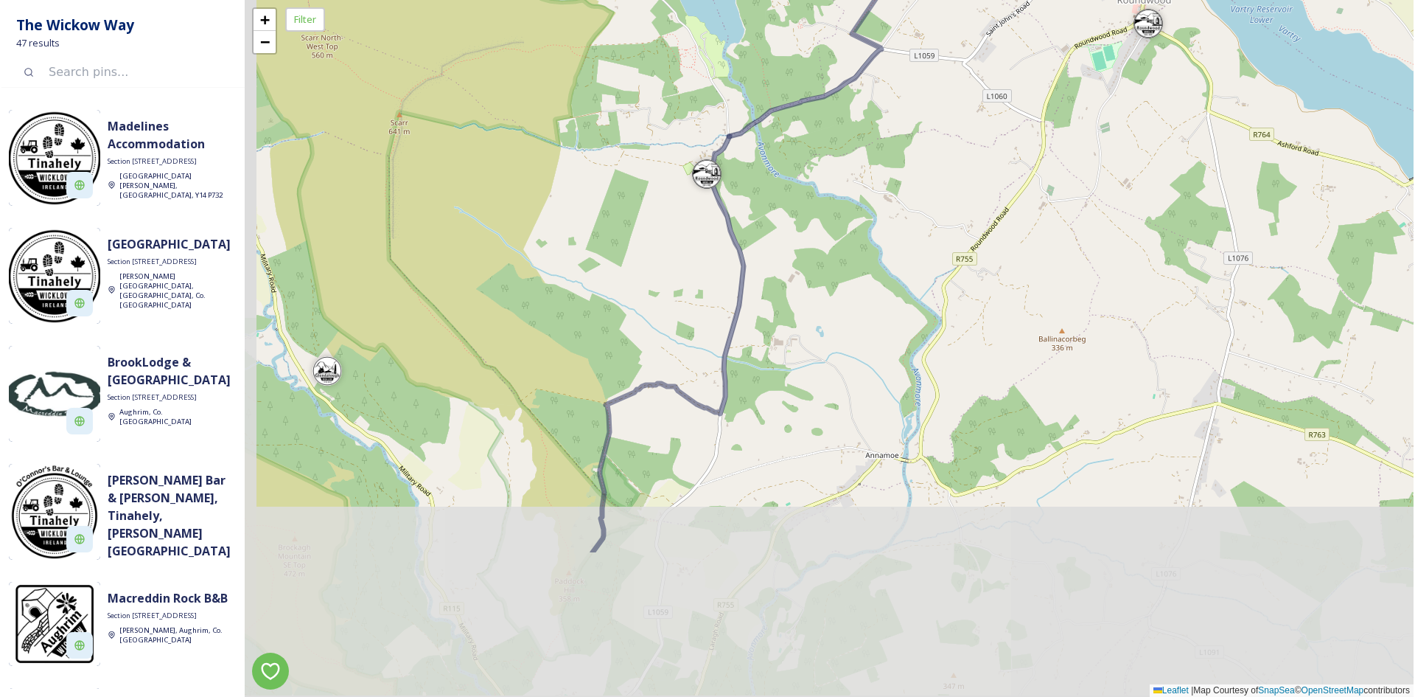
drag, startPoint x: 655, startPoint y: 465, endPoint x: 675, endPoint y: 251, distance: 215.5
click at [675, 251] on div "+ − Leaflet | Map Courtesy of SnapSea © OpenStreetMap contributors" at bounding box center [829, 348] width 1169 height 697
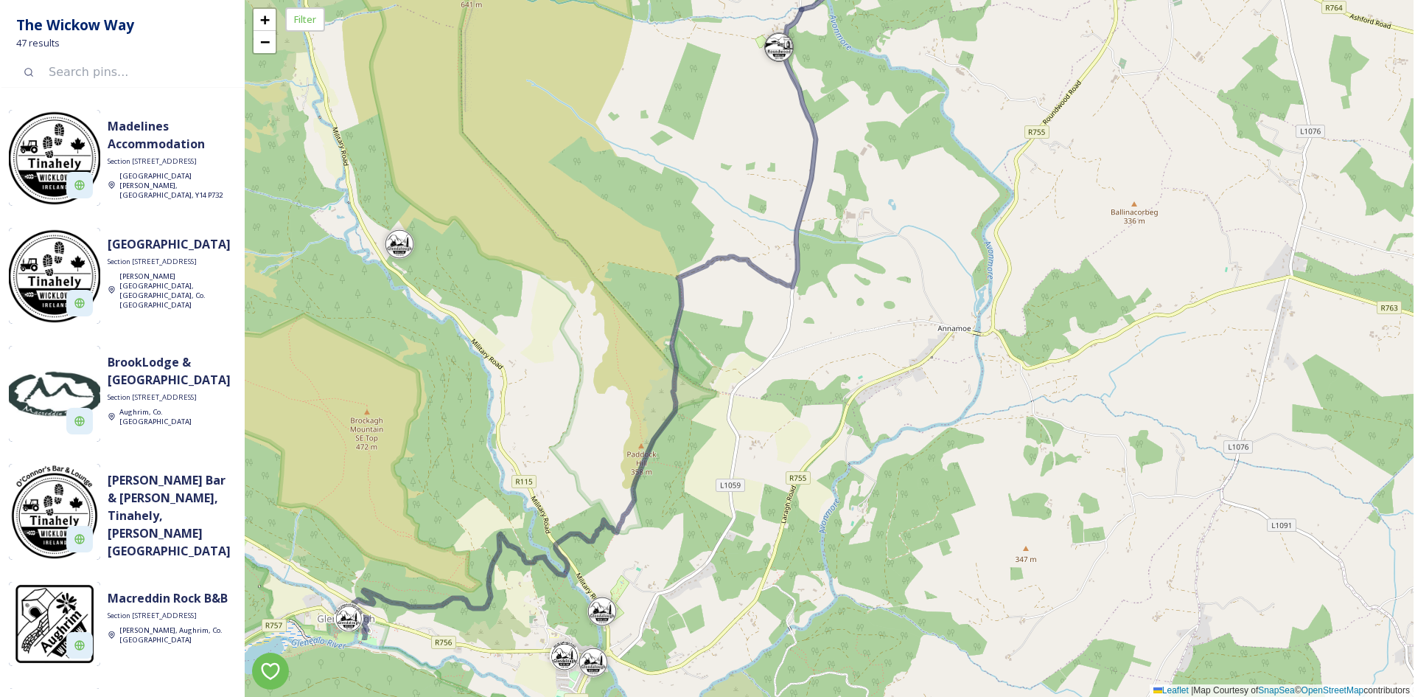
drag, startPoint x: 784, startPoint y: 517, endPoint x: 864, endPoint y: 374, distance: 163.7
click at [864, 374] on div "+ − Leaflet | Map Courtesy of SnapSea © OpenStreetMap contributors" at bounding box center [829, 348] width 1169 height 697
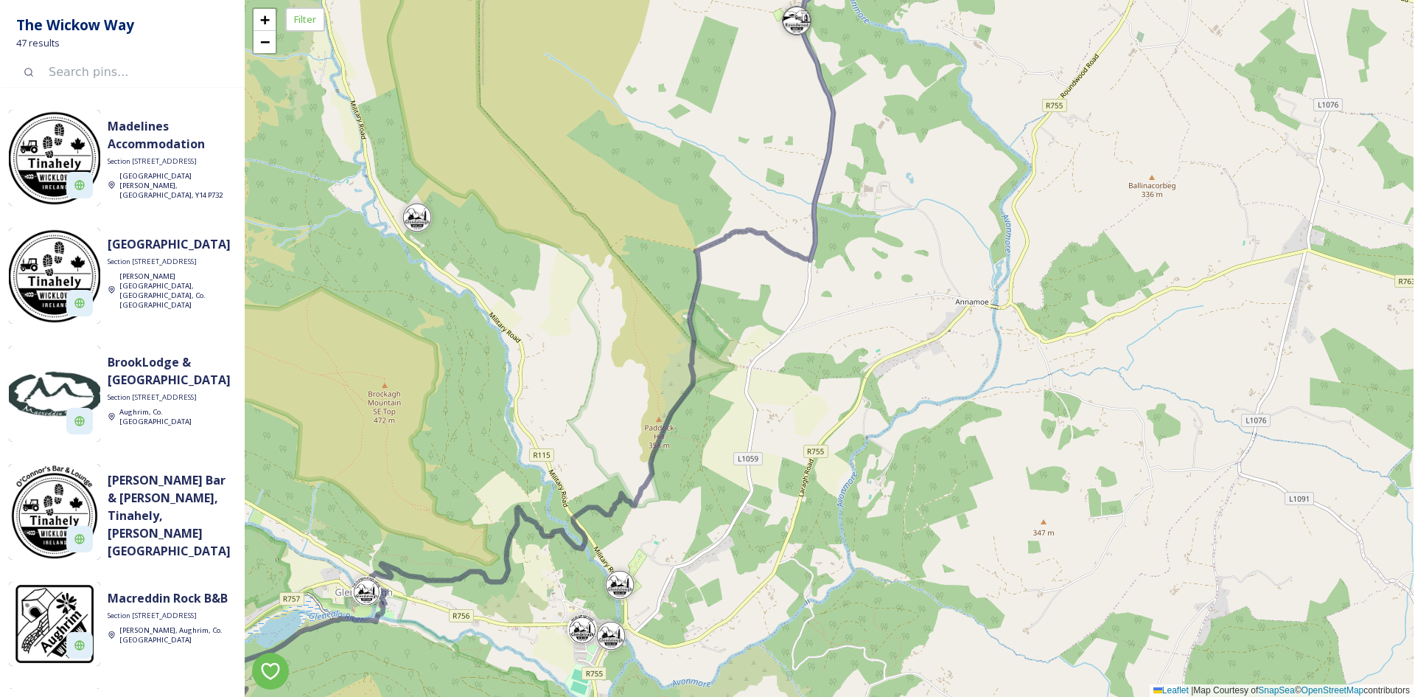
drag, startPoint x: 714, startPoint y: 479, endPoint x: 767, endPoint y: 409, distance: 87.9
click at [767, 409] on div "+ − Leaflet | Map Courtesy of SnapSea © OpenStreetMap contributors" at bounding box center [829, 348] width 1169 height 697
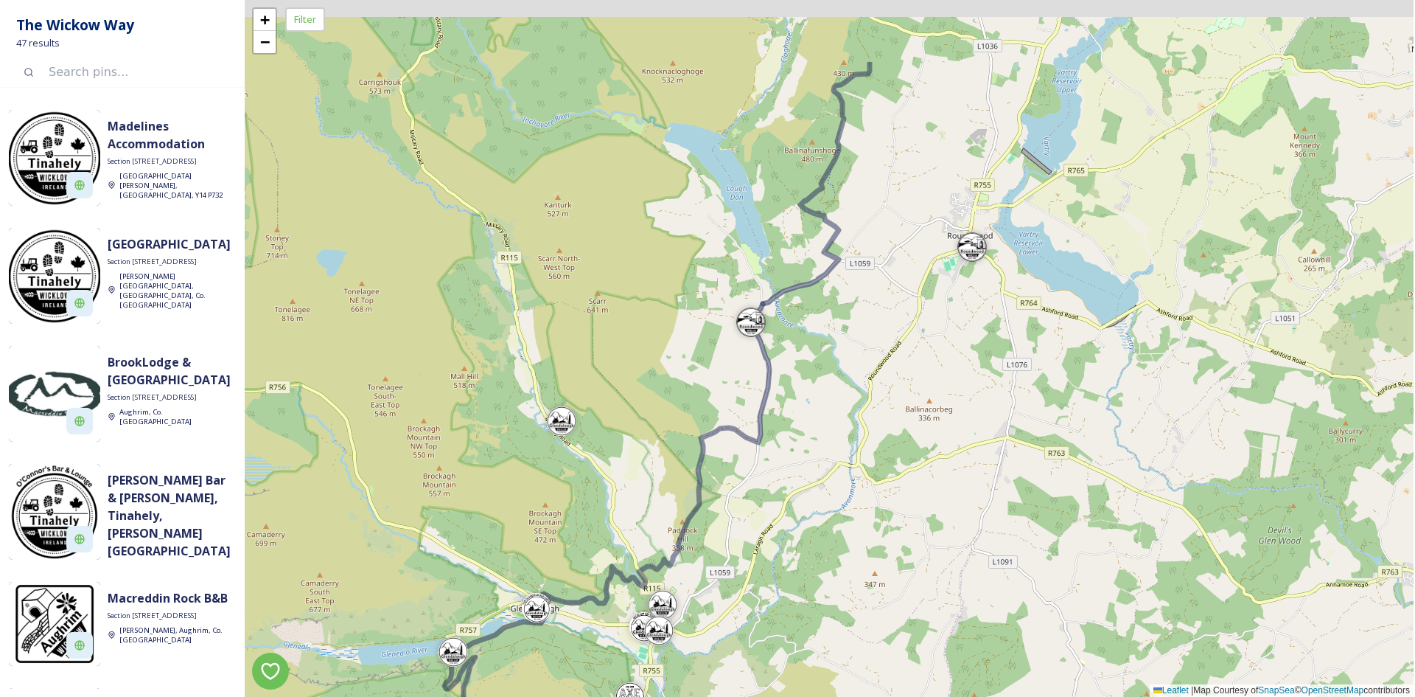
drag, startPoint x: 800, startPoint y: 287, endPoint x: 766, endPoint y: 556, distance: 271.2
click at [766, 556] on div "+ − Leaflet | Map Courtesy of SnapSea © OpenStreetMap contributors" at bounding box center [829, 348] width 1169 height 697
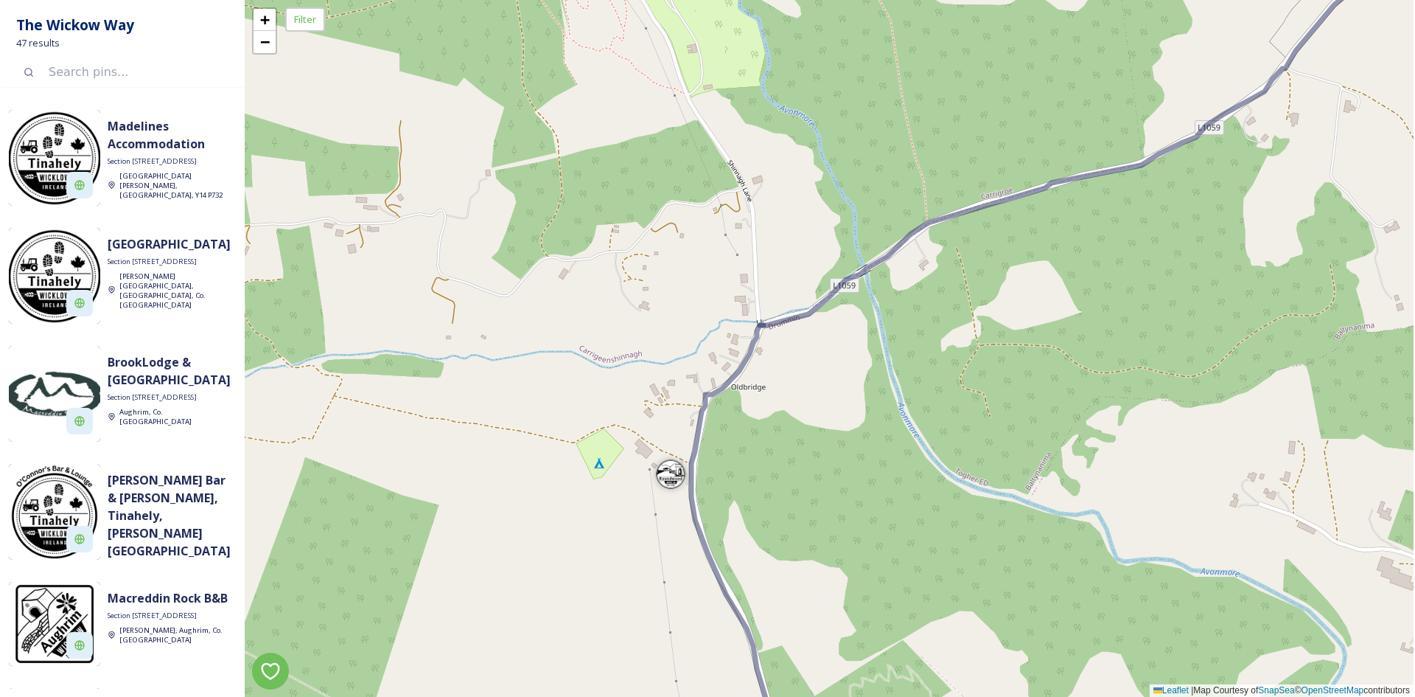
drag, startPoint x: 969, startPoint y: 371, endPoint x: 663, endPoint y: 445, distance: 314.7
click at [663, 445] on div "+ − Leaflet | Map Courtesy of SnapSea © OpenStreetMap contributors" at bounding box center [829, 348] width 1169 height 697
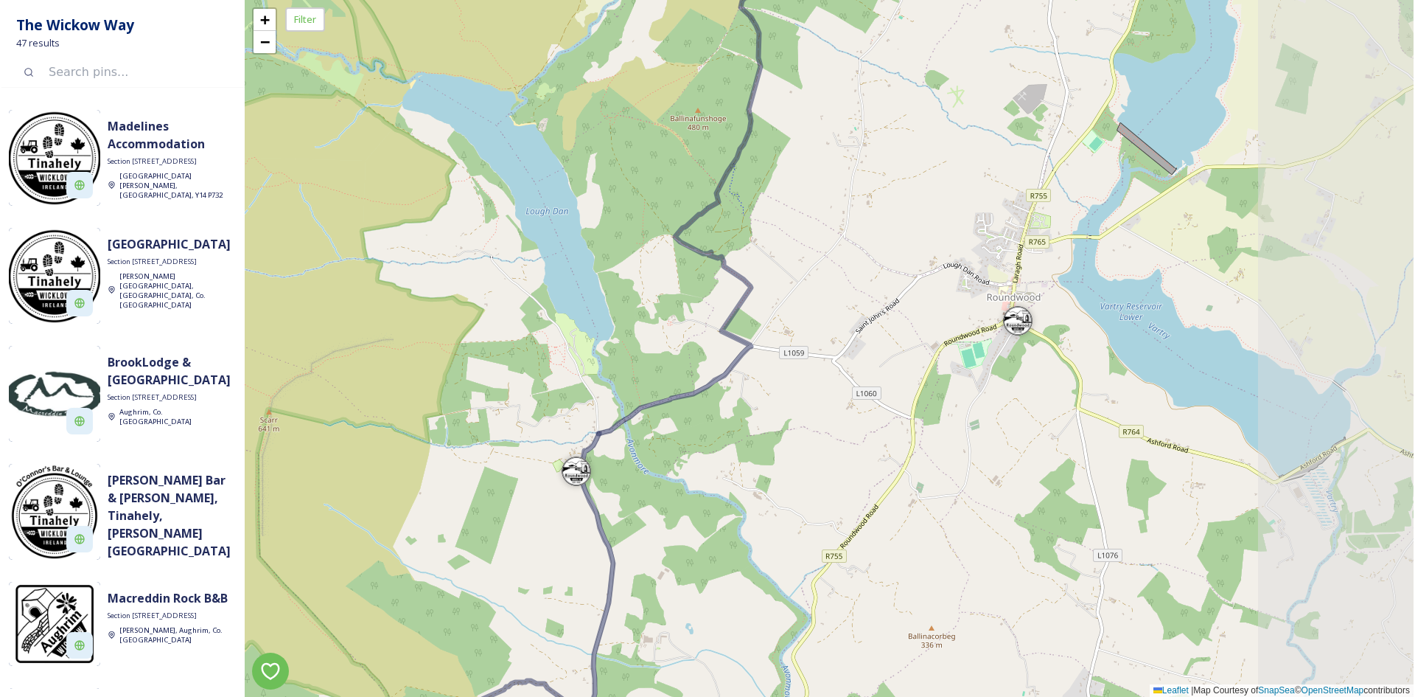
drag, startPoint x: 1068, startPoint y: 366, endPoint x: 753, endPoint y: 413, distance: 318.3
click at [753, 413] on div "+ − Leaflet | Map Courtesy of SnapSea © OpenStreetMap contributors" at bounding box center [829, 348] width 1169 height 697
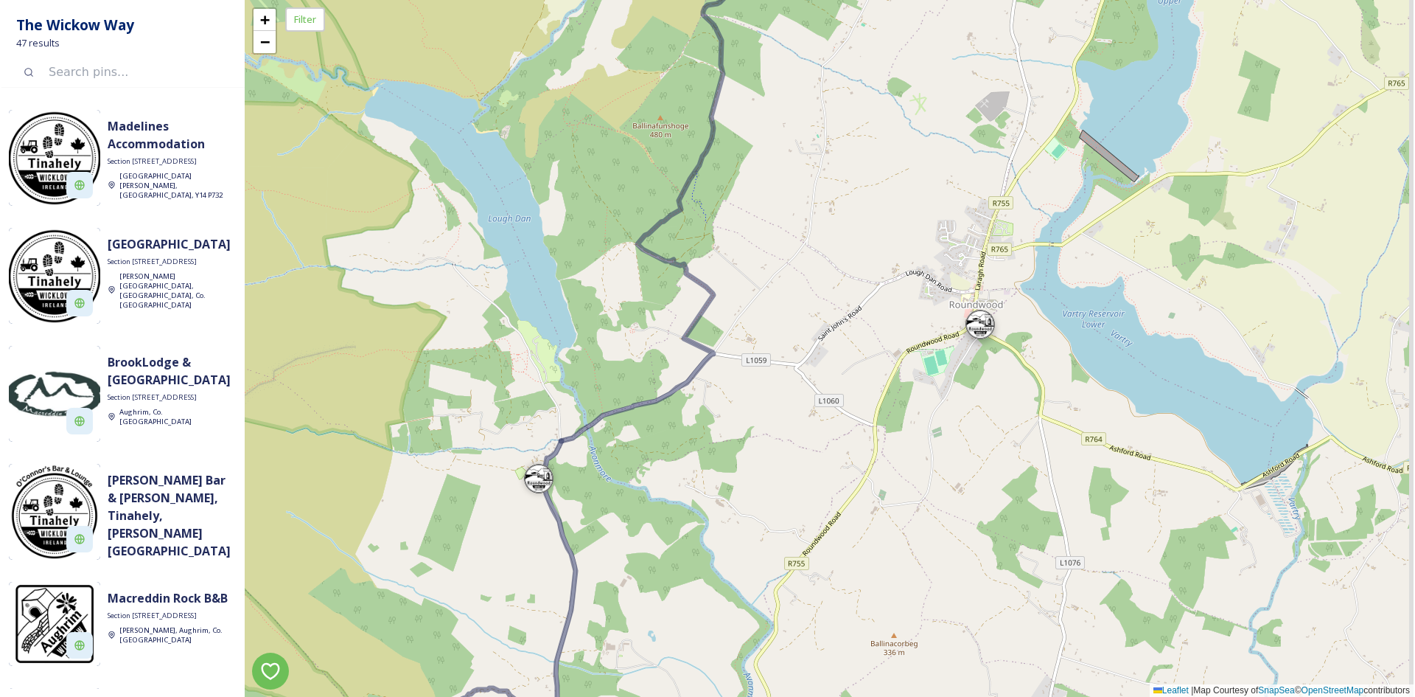
click at [995, 332] on div at bounding box center [980, 324] width 29 height 29
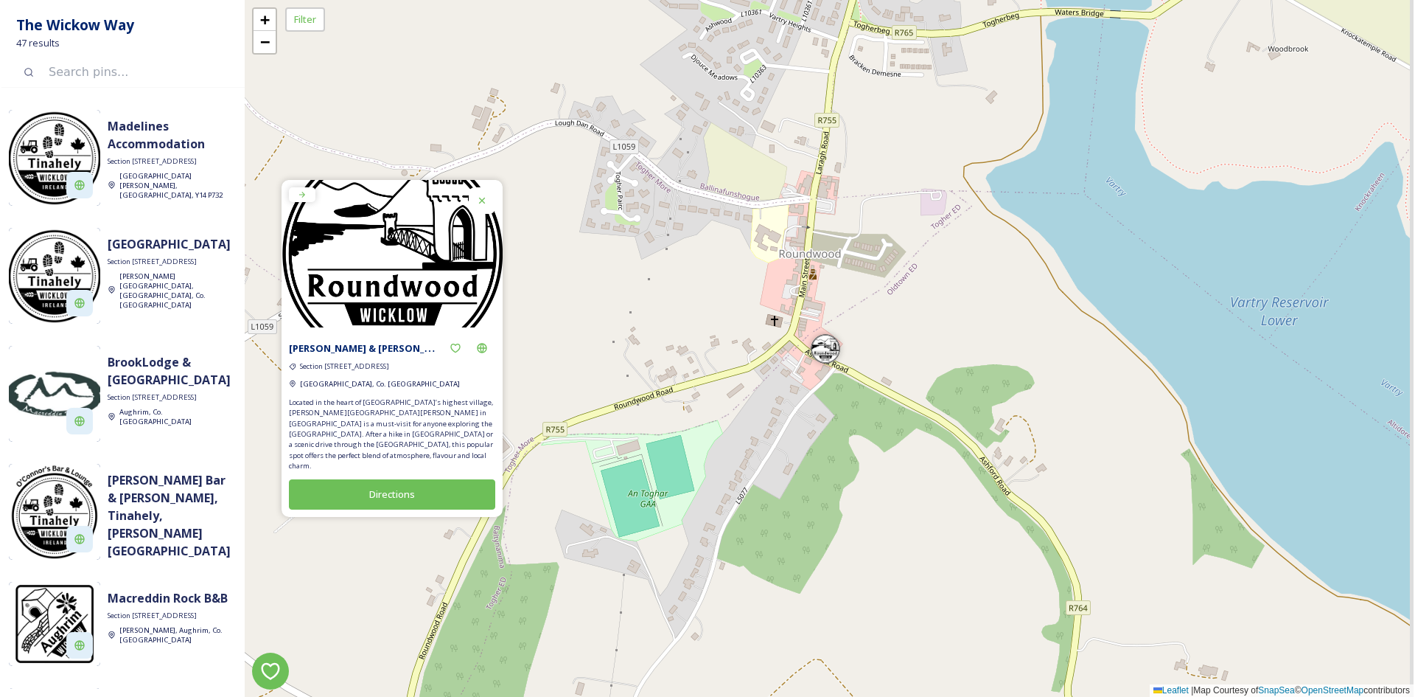
click at [820, 279] on div "+ − Leaflet | Map Courtesy of SnapSea © OpenStreetMap contributors" at bounding box center [829, 348] width 1169 height 697
click at [488, 206] on icon at bounding box center [482, 201] width 12 height 12
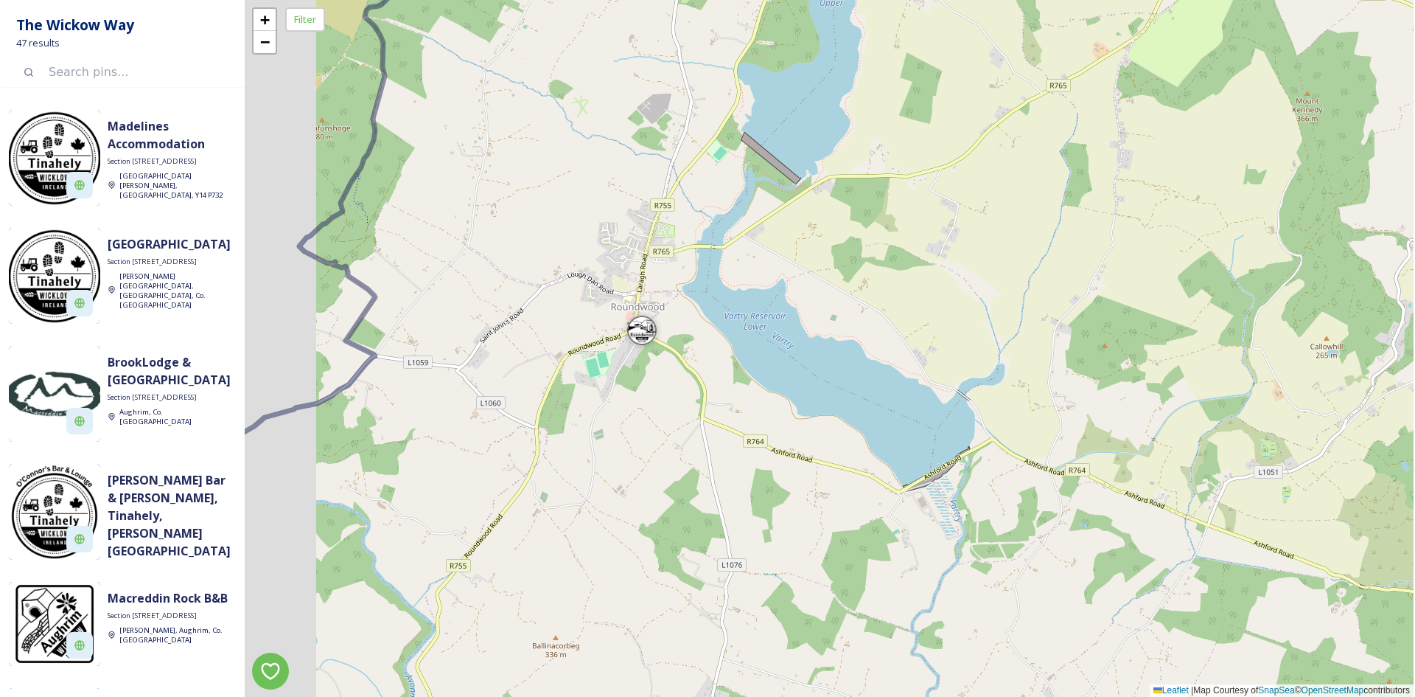
drag, startPoint x: 506, startPoint y: 304, endPoint x: 794, endPoint y: 352, distance: 291.4
click at [794, 352] on div "+ − Leaflet | Map Courtesy of SnapSea © OpenStreetMap contributors" at bounding box center [829, 348] width 1169 height 697
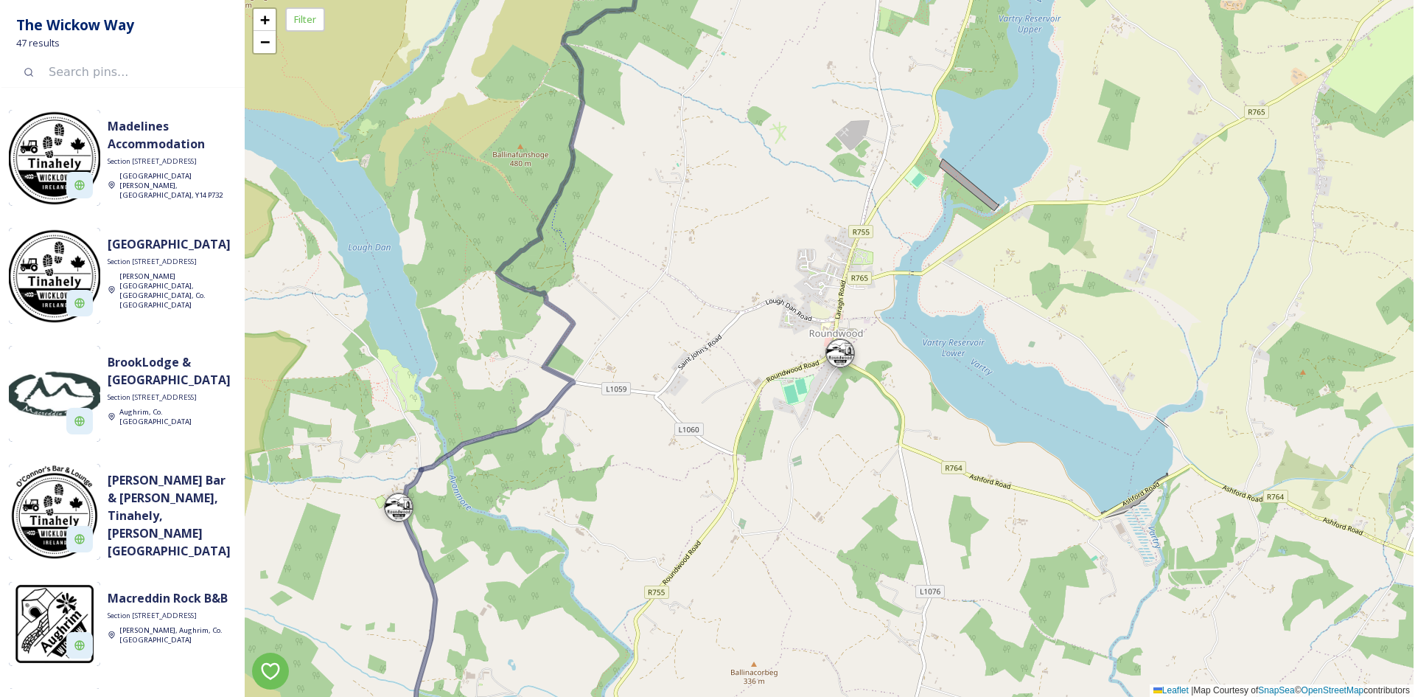
click at [850, 361] on div at bounding box center [840, 352] width 29 height 29
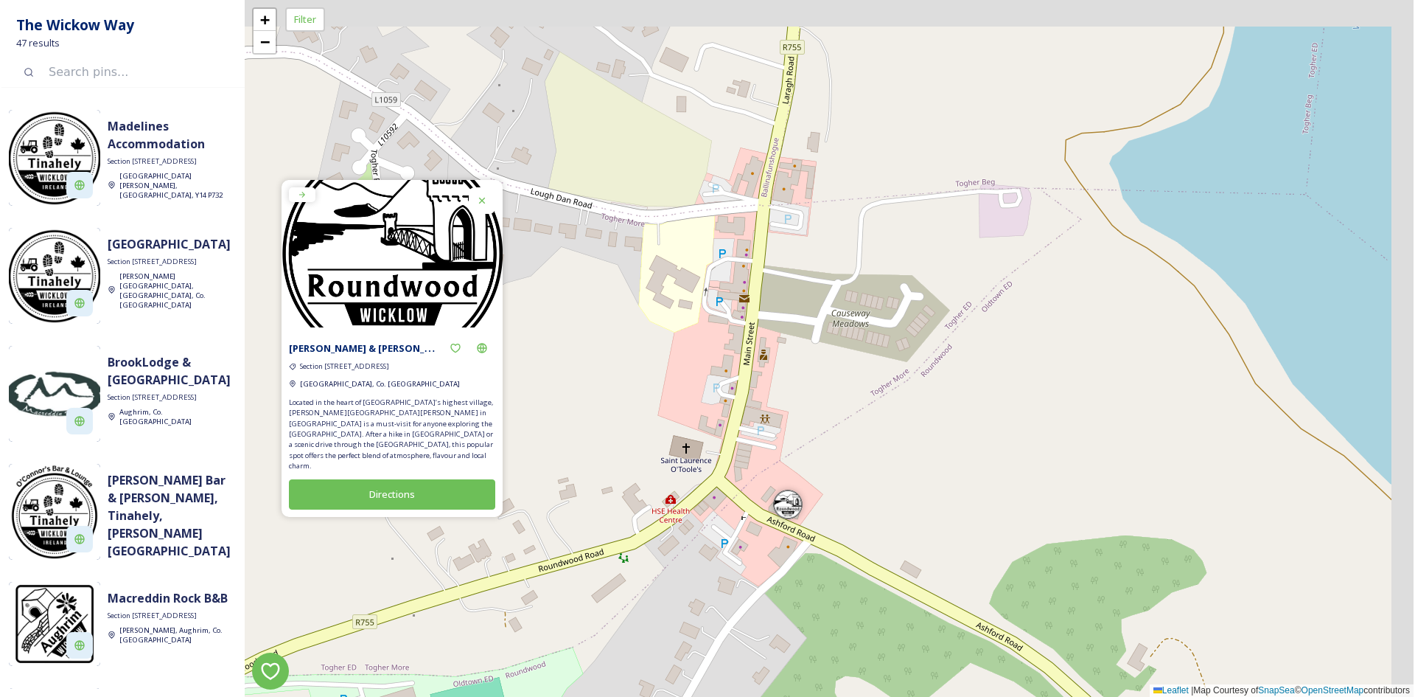
drag, startPoint x: 836, startPoint y: 246, endPoint x: 816, endPoint y: 414, distance: 169.3
click at [816, 414] on div "+ − Leaflet | Map Courtesy of SnapSea © OpenStreetMap contributors" at bounding box center [829, 348] width 1169 height 697
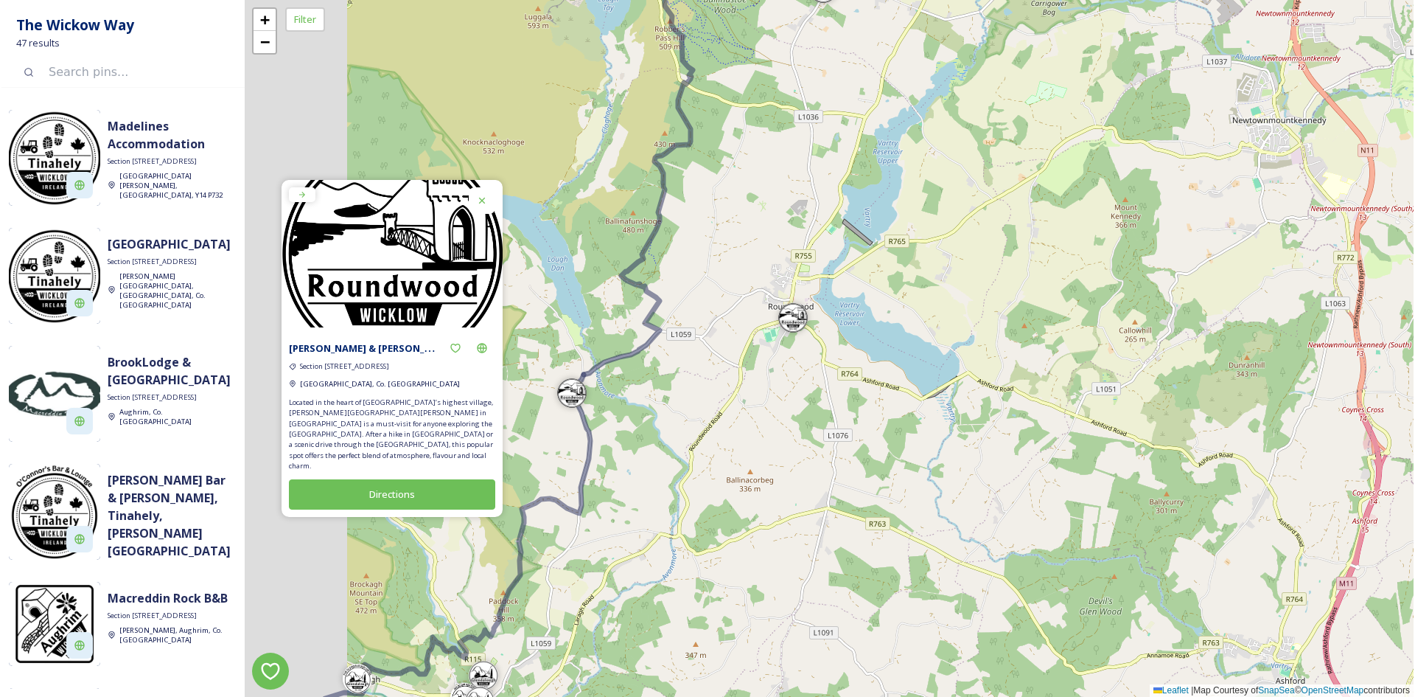
drag, startPoint x: 582, startPoint y: 354, endPoint x: 720, endPoint y: 317, distance: 142.7
click at [720, 317] on div "+ − Leaflet | Map Courtesy of SnapSea © OpenStreetMap contributors" at bounding box center [829, 348] width 1169 height 697
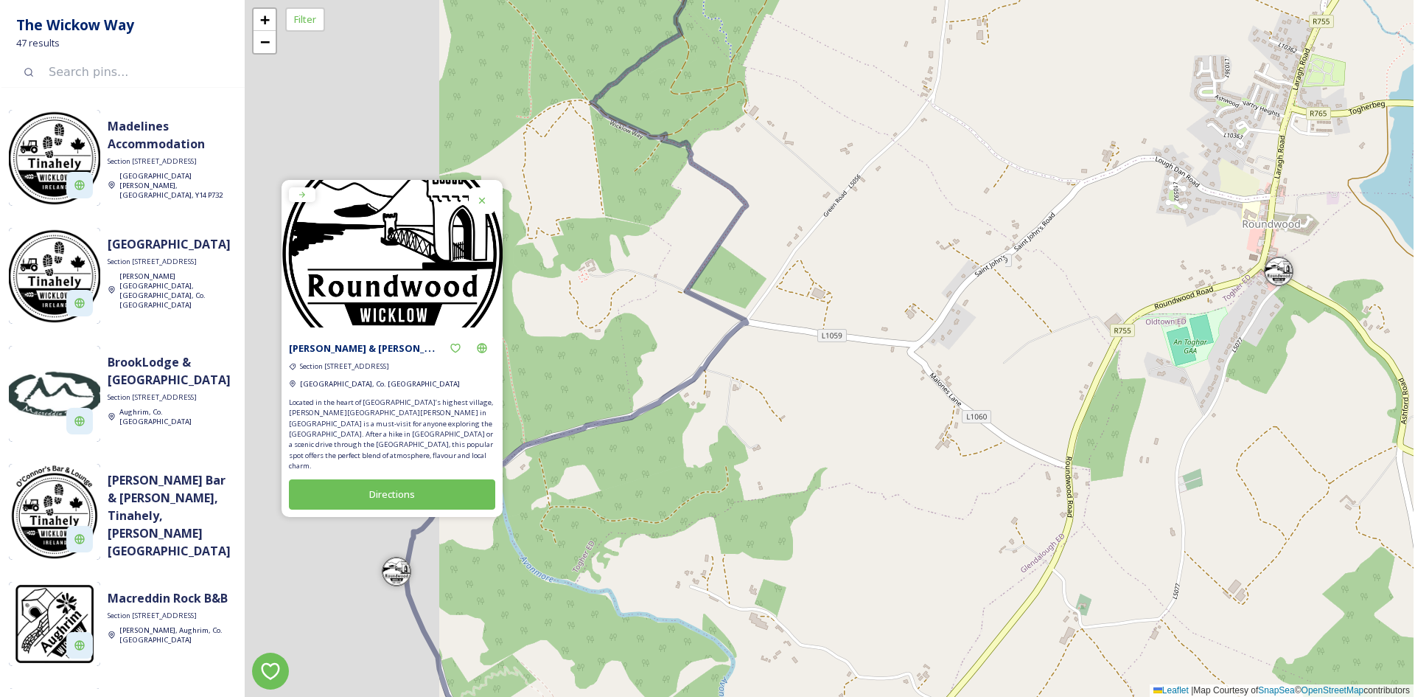
drag, startPoint x: 663, startPoint y: 377, endPoint x: 927, endPoint y: 373, distance: 264.7
click at [927, 373] on div "+ − Leaflet | Map Courtesy of SnapSea © OpenStreetMap contributors" at bounding box center [829, 348] width 1169 height 697
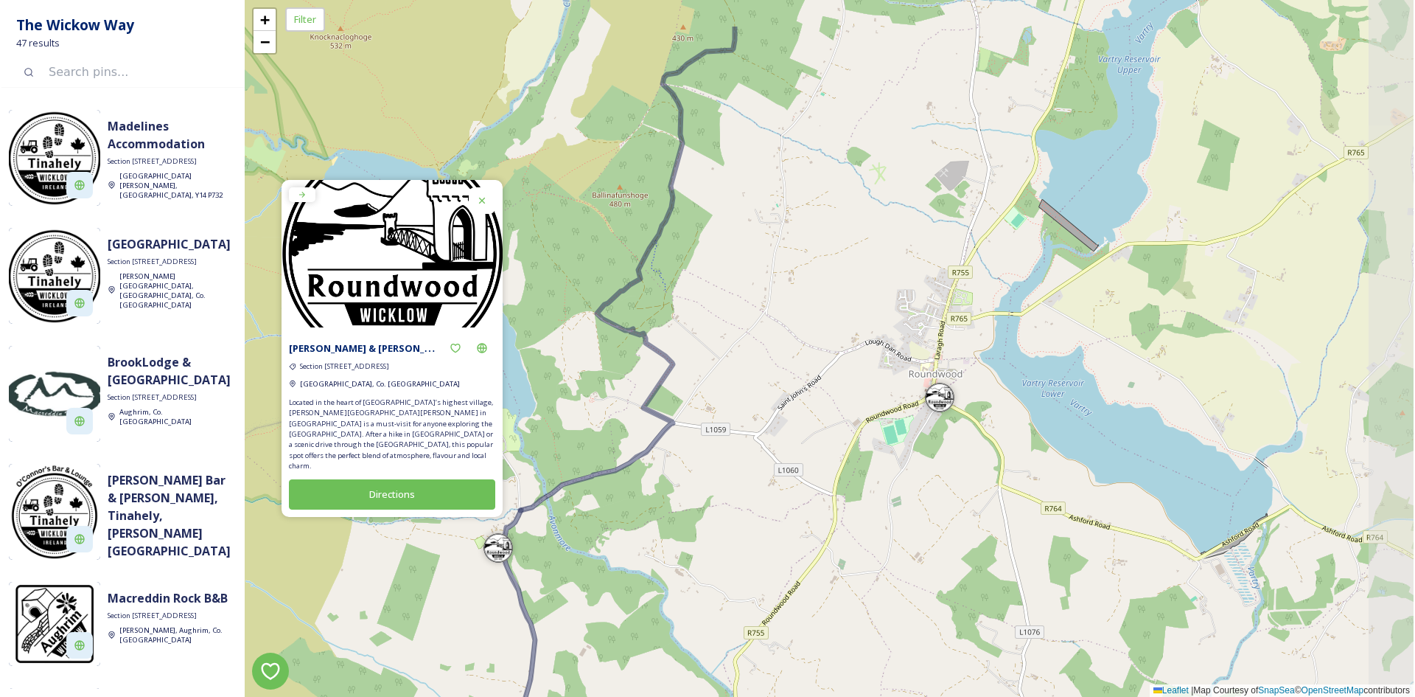
drag, startPoint x: 818, startPoint y: 331, endPoint x: 739, endPoint y: 427, distance: 124.1
click at [739, 427] on div "+ − Leaflet | Map Courtesy of SnapSea © OpenStreetMap contributors" at bounding box center [829, 348] width 1169 height 697
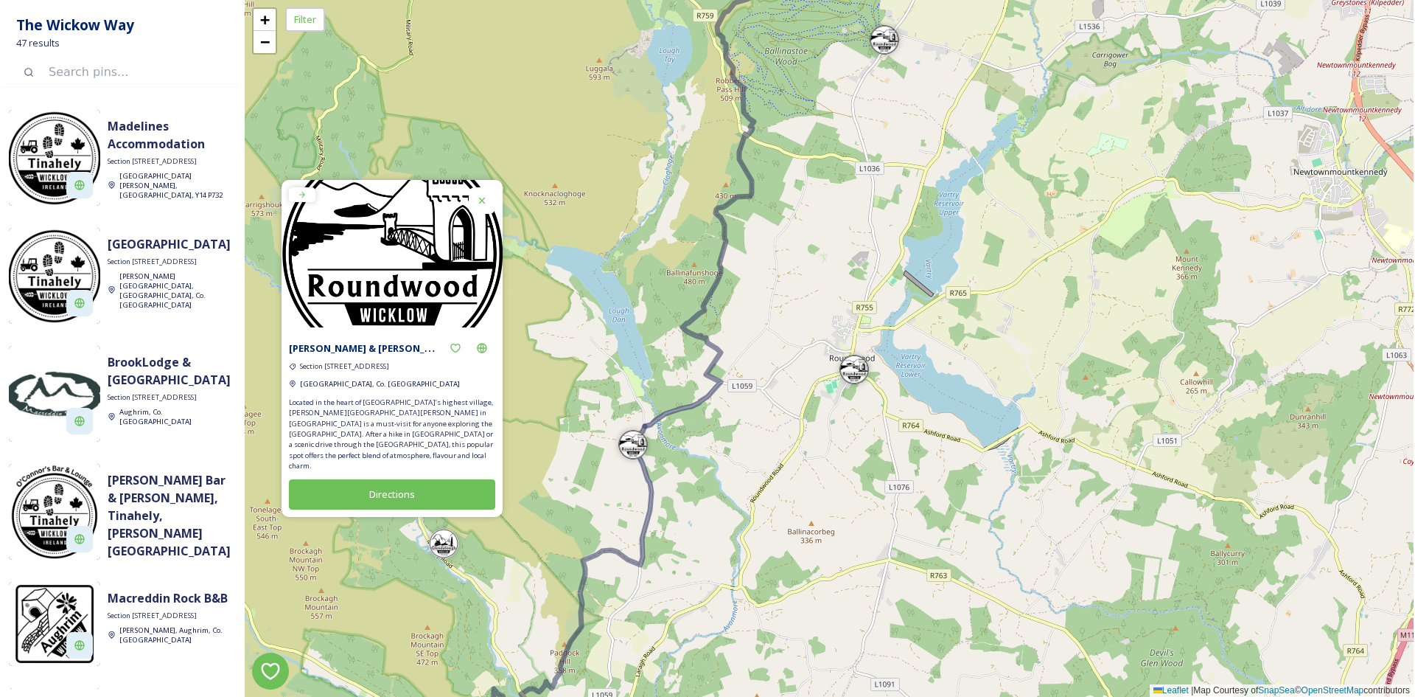
drag, startPoint x: 700, startPoint y: 478, endPoint x: 734, endPoint y: 400, distance: 84.9
click at [734, 400] on div "+ − Leaflet | Map Courtesy of SnapSea © OpenStreetMap contributors" at bounding box center [829, 348] width 1169 height 697
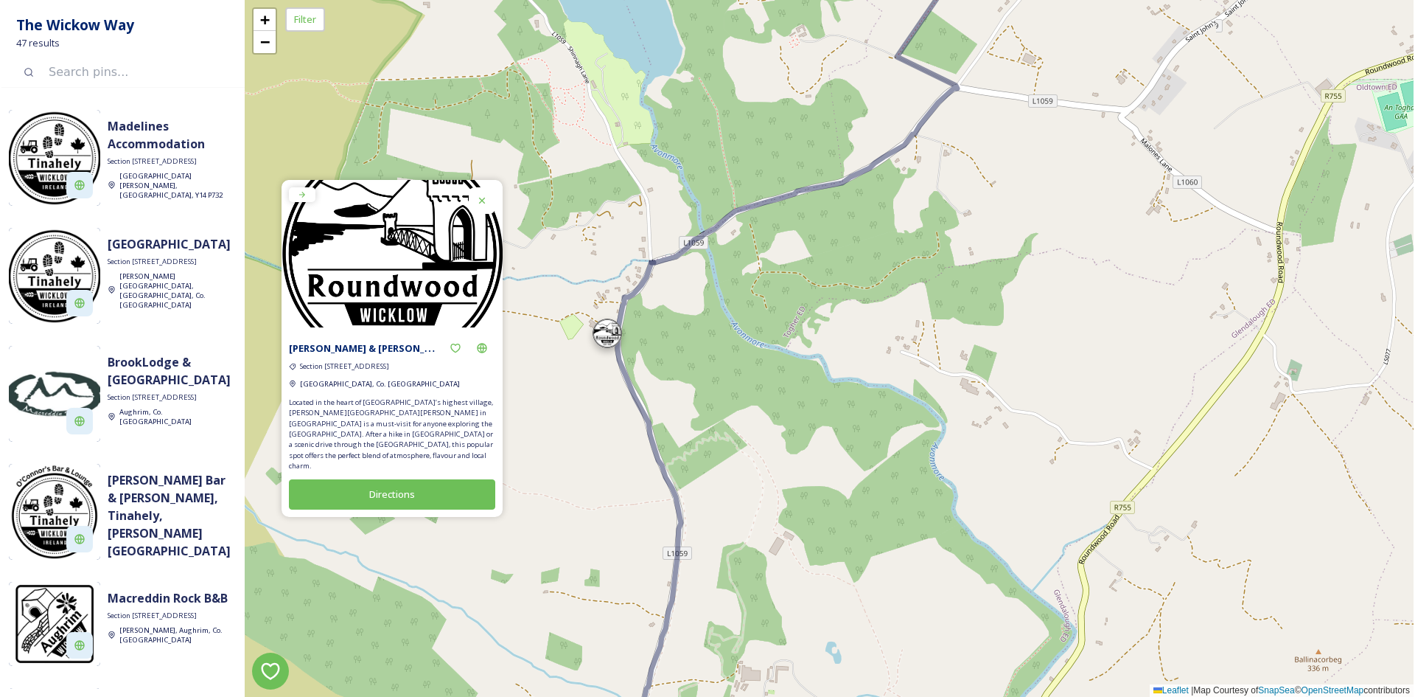
click at [613, 335] on div at bounding box center [607, 332] width 29 height 29
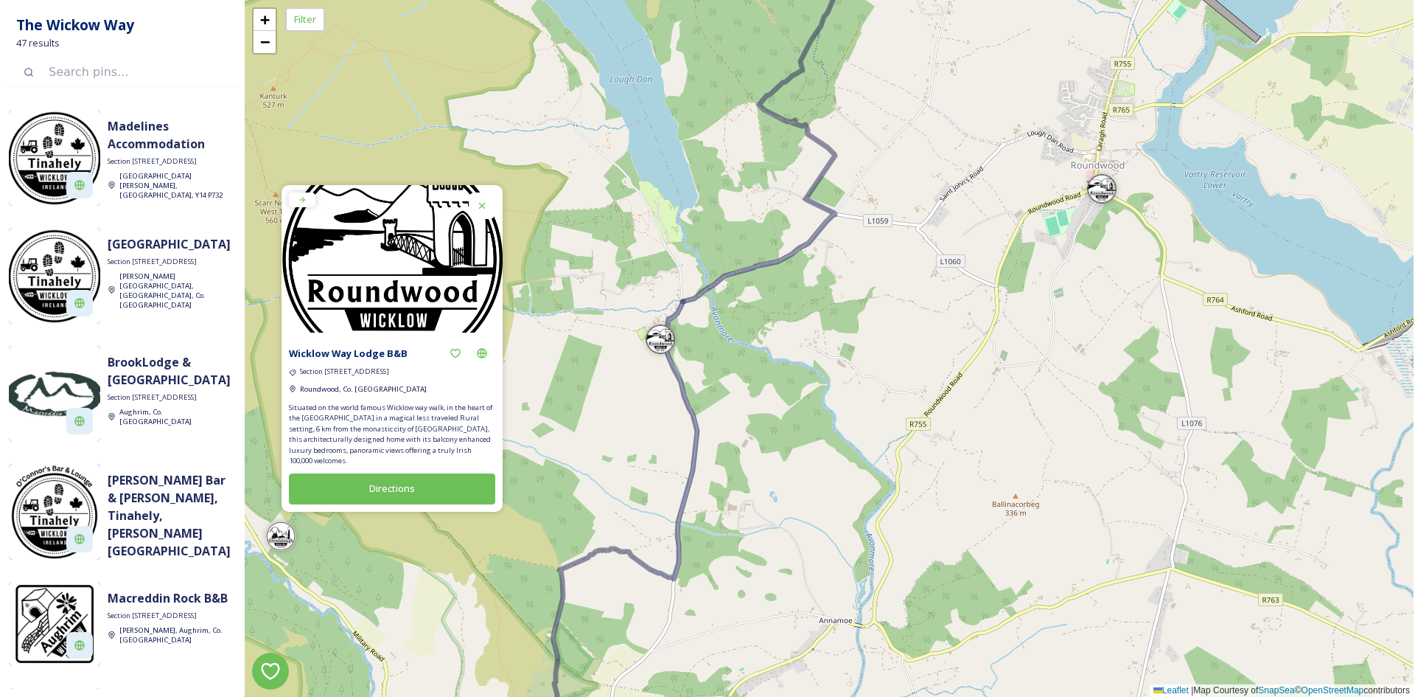
click at [483, 209] on div at bounding box center [482, 205] width 27 height 27
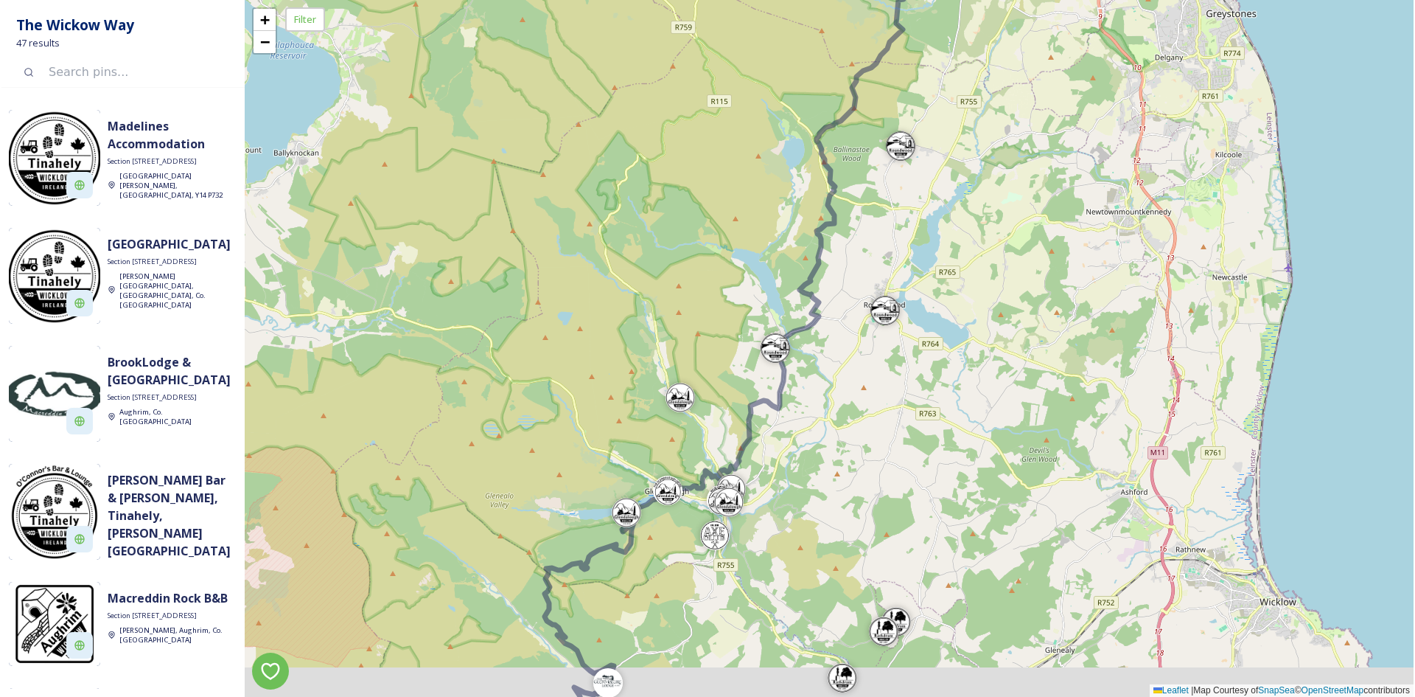
drag, startPoint x: 806, startPoint y: 399, endPoint x: 818, endPoint y: 360, distance: 40.1
click at [818, 360] on div "+ − Leaflet | Map Courtesy of SnapSea © OpenStreetMap contributors" at bounding box center [829, 348] width 1169 height 697
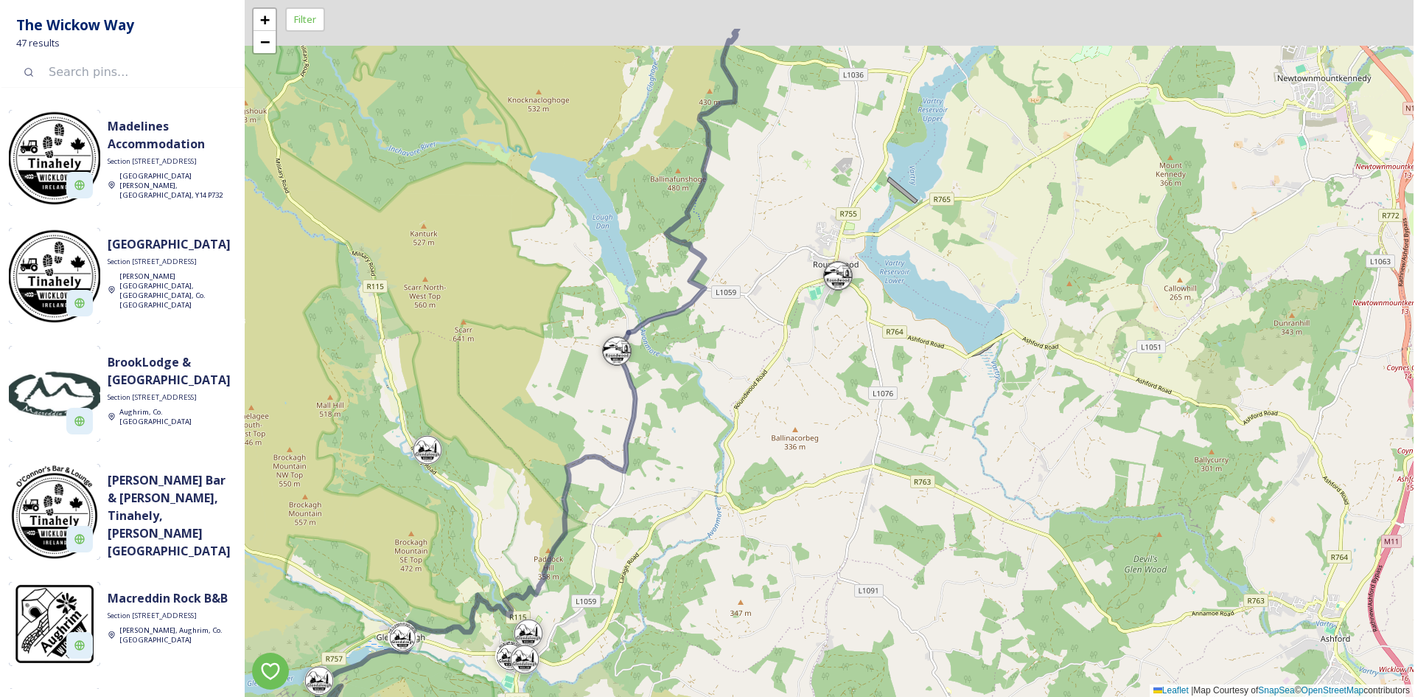
drag, startPoint x: 694, startPoint y: 276, endPoint x: 722, endPoint y: 374, distance: 101.8
click at [722, 374] on div "+ − Leaflet | Map Courtesy of SnapSea © OpenStreetMap contributors" at bounding box center [829, 348] width 1169 height 697
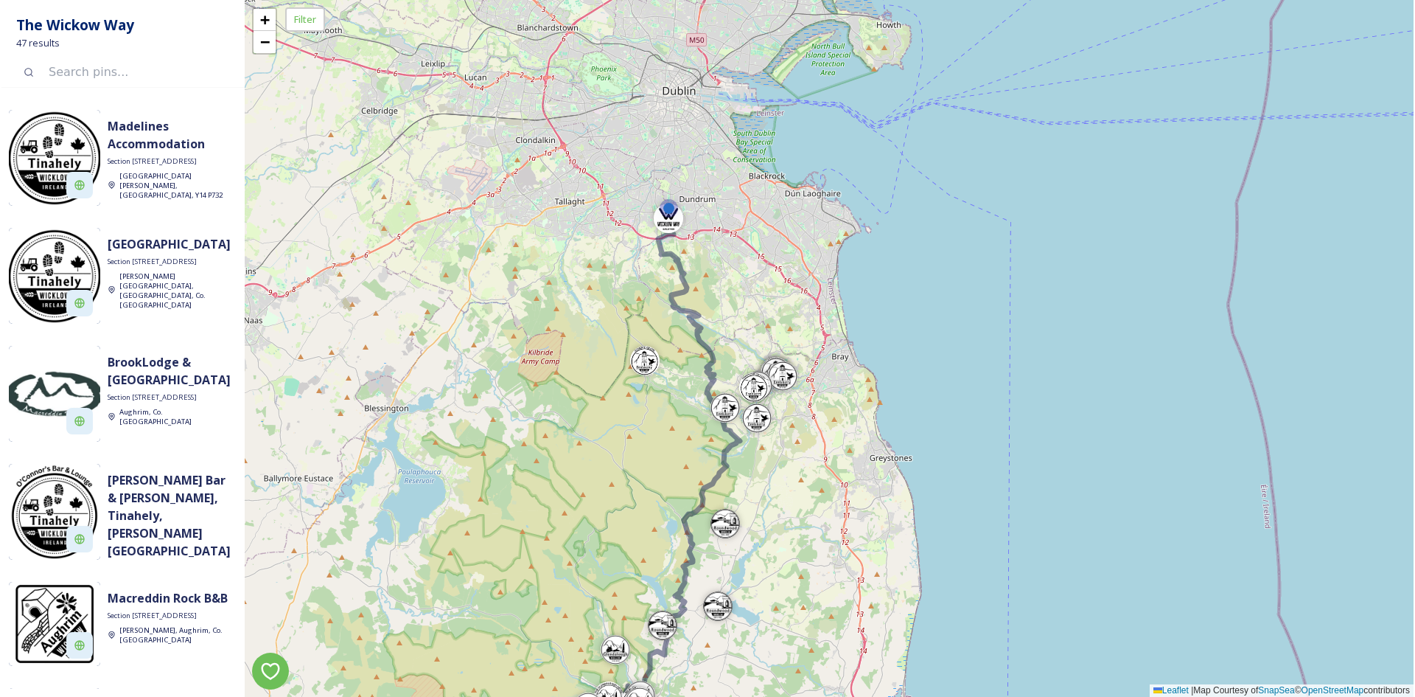
drag, startPoint x: 736, startPoint y: 199, endPoint x: 762, endPoint y: 467, distance: 269.6
click at [762, 467] on div "+ − Leaflet | Map Courtesy of SnapSea © OpenStreetMap contributors" at bounding box center [829, 348] width 1169 height 697
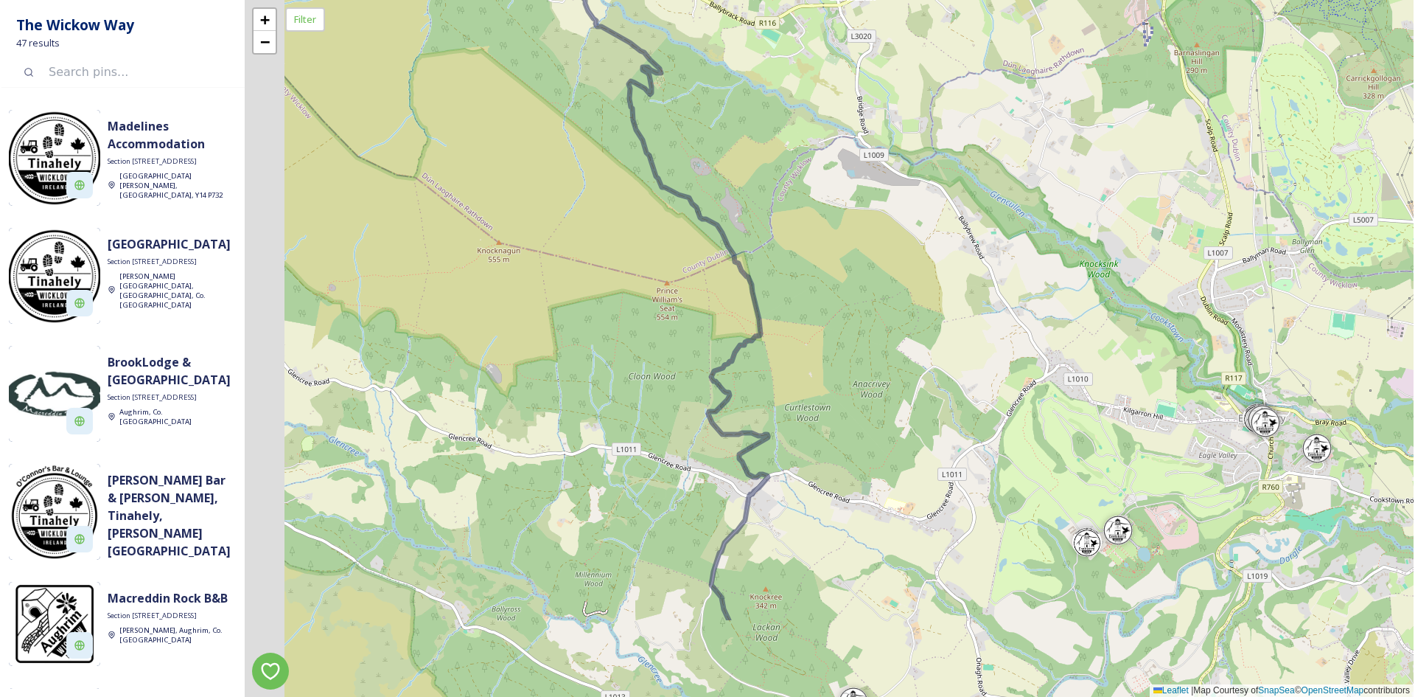
drag, startPoint x: 672, startPoint y: 436, endPoint x: 859, endPoint y: 283, distance: 241.0
click at [859, 283] on div "+ − Leaflet | Map Courtesy of SnapSea © OpenStreetMap contributors" at bounding box center [829, 348] width 1169 height 697
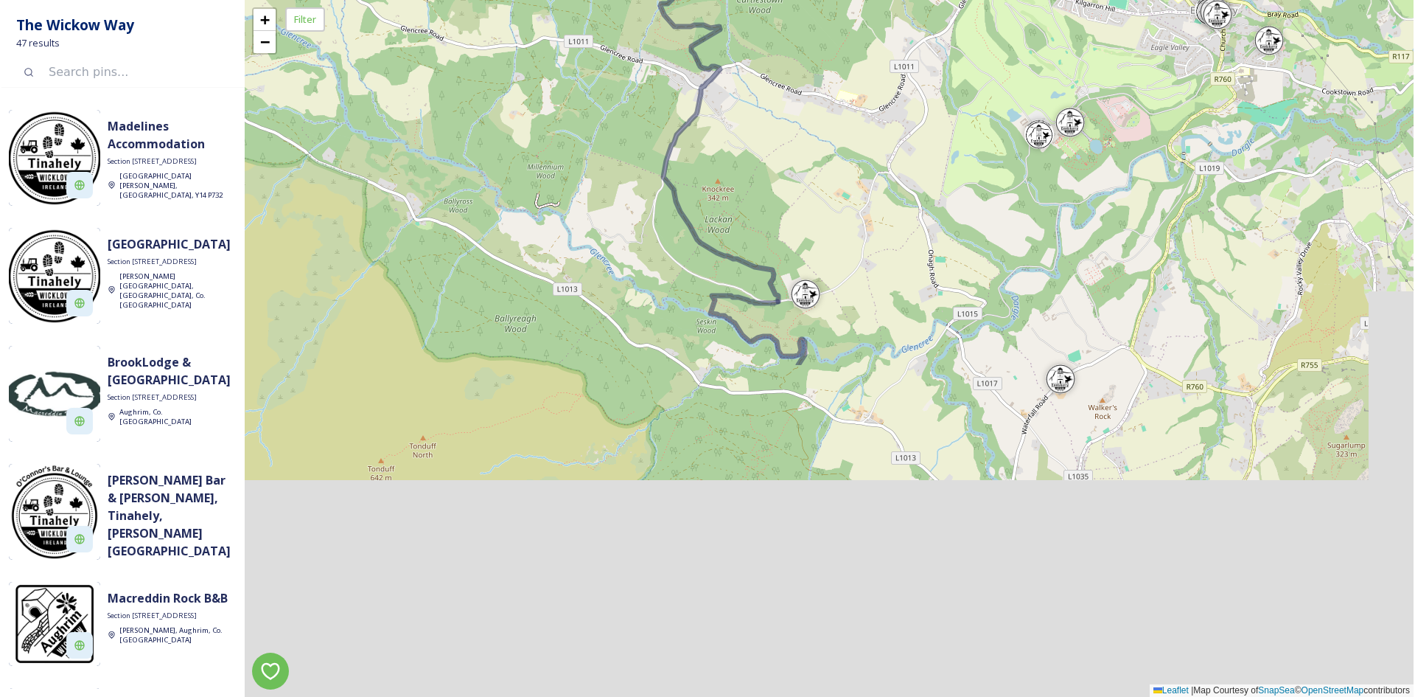
drag, startPoint x: 871, startPoint y: 408, endPoint x: 817, endPoint y: 6, distance: 405.5
click at [817, 6] on div "+ − Leaflet | Map Courtesy of SnapSea © OpenStreetMap contributors" at bounding box center [829, 348] width 1169 height 697
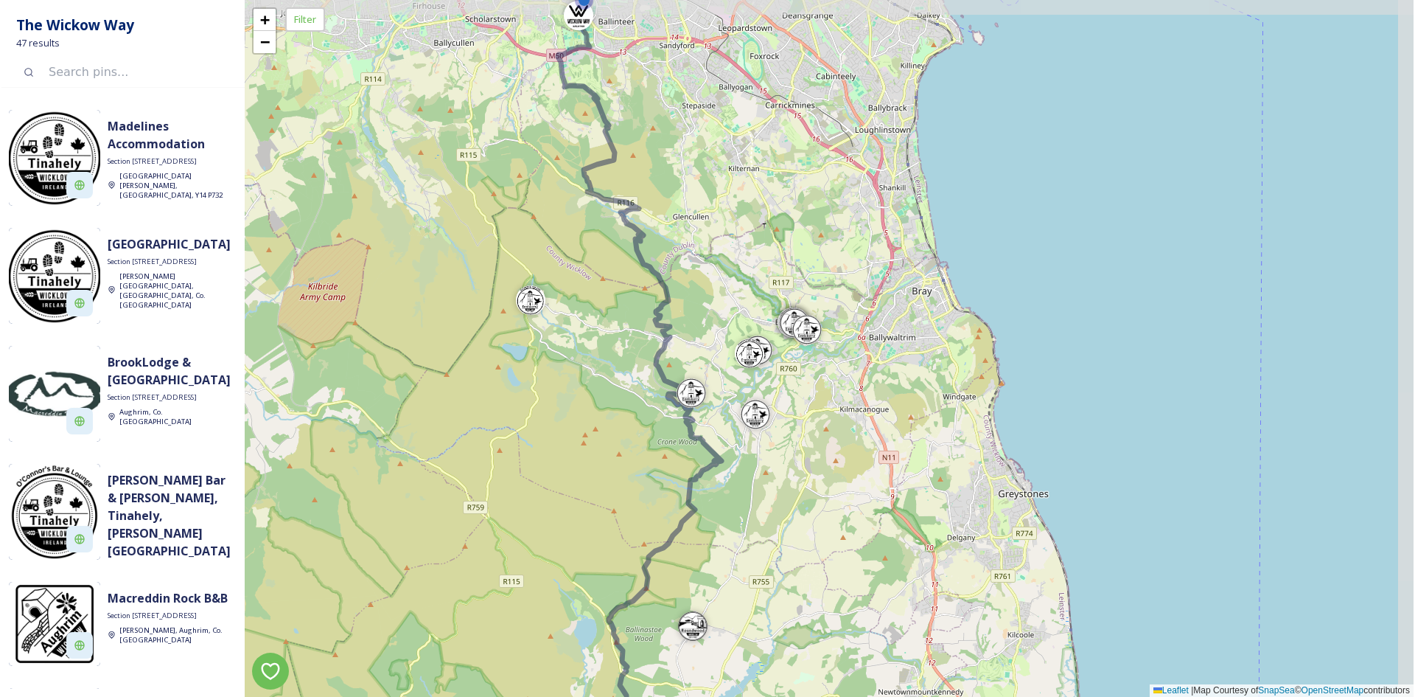
drag, startPoint x: 894, startPoint y: 273, endPoint x: 614, endPoint y: 144, distance: 308.7
click at [713, 309] on div "+ − Leaflet | Map Courtesy of SnapSea © OpenStreetMap contributors" at bounding box center [829, 348] width 1169 height 697
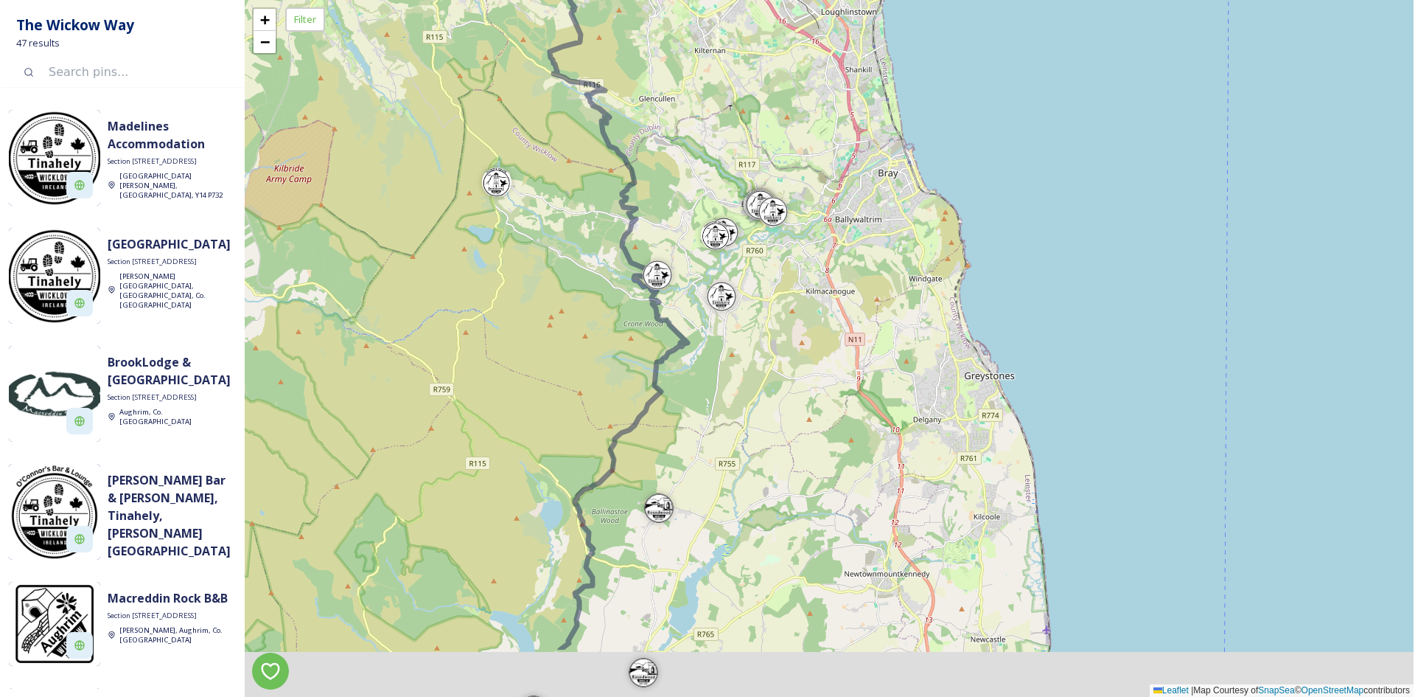
drag, startPoint x: 707, startPoint y: 417, endPoint x: 685, endPoint y: 293, distance: 125.8
click at [686, 296] on div "+ − Leaflet | Map Courtesy of SnapSea © OpenStreetMap contributors" at bounding box center [829, 348] width 1169 height 697
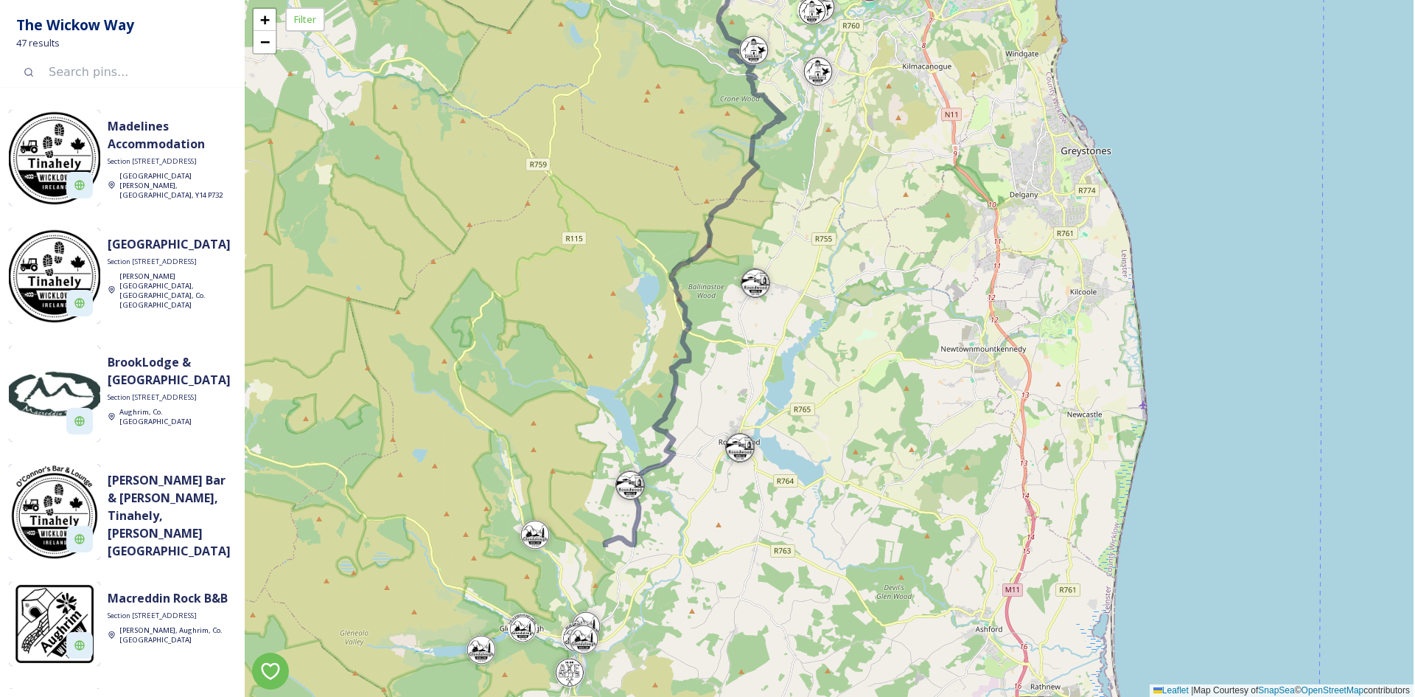
drag, startPoint x: 654, startPoint y: 467, endPoint x: 751, endPoint y: 247, distance: 240.3
click at [751, 247] on div "+ − Leaflet | Map Courtesy of SnapSea © OpenStreetMap contributors" at bounding box center [829, 348] width 1169 height 697
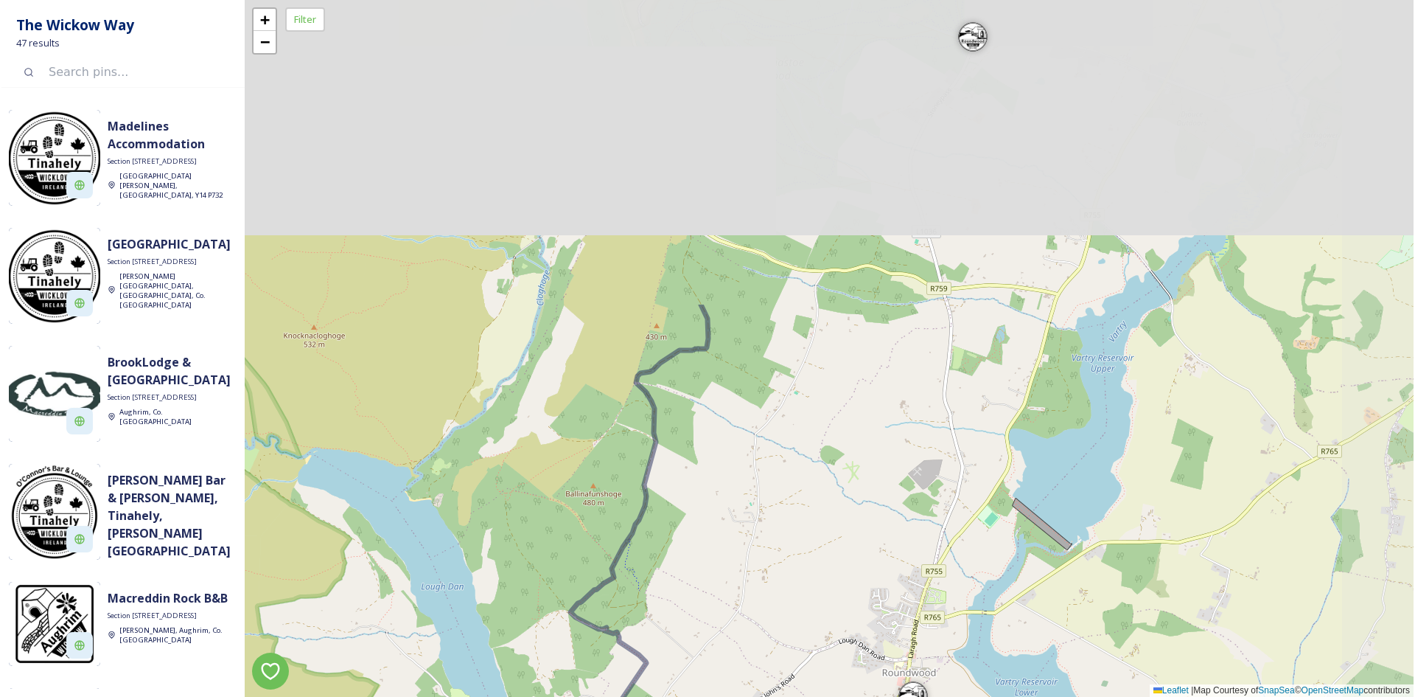
drag, startPoint x: 855, startPoint y: 356, endPoint x: 771, endPoint y: 625, distance: 281.9
click at [771, 625] on div "+ − Leaflet | Map Courtesy of SnapSea © OpenStreetMap contributors" at bounding box center [829, 348] width 1169 height 697
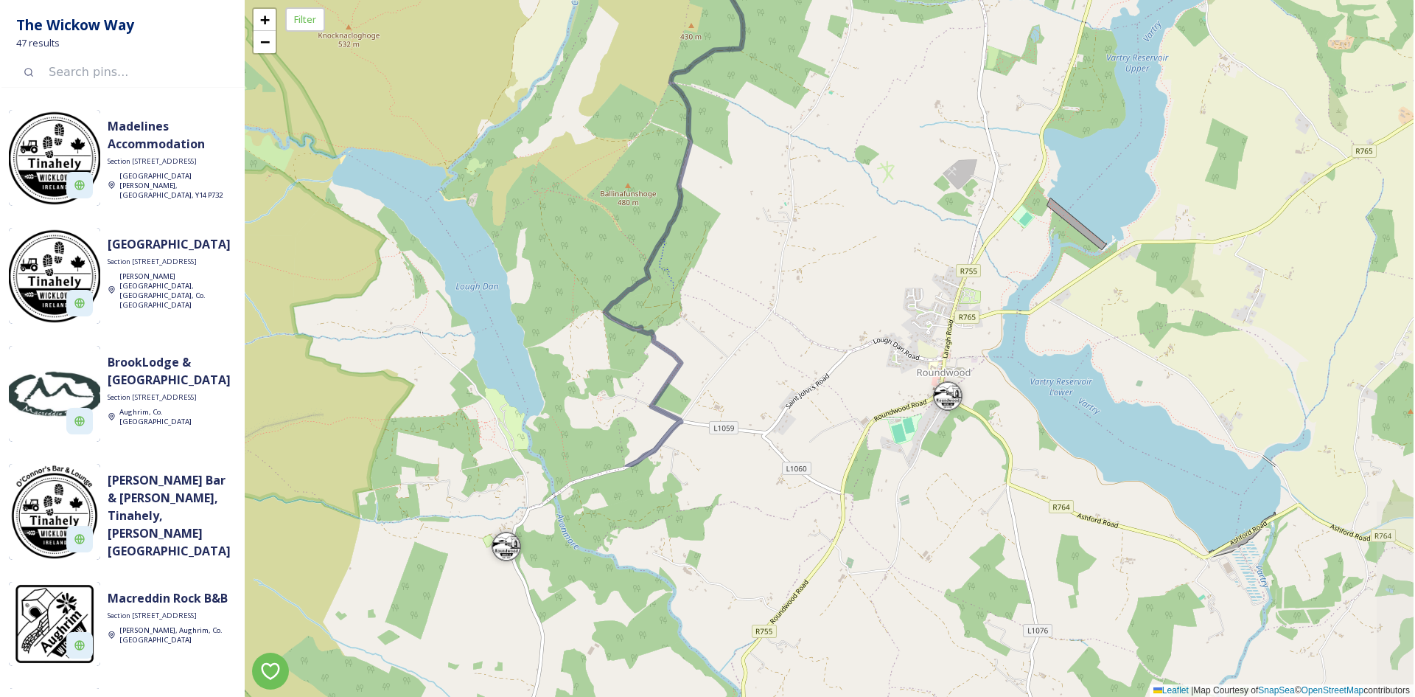
drag, startPoint x: 803, startPoint y: 446, endPoint x: 837, endPoint y: 145, distance: 302.8
click at [837, 145] on div "+ − Leaflet | Map Courtesy of SnapSea © OpenStreetMap contributors" at bounding box center [829, 348] width 1169 height 697
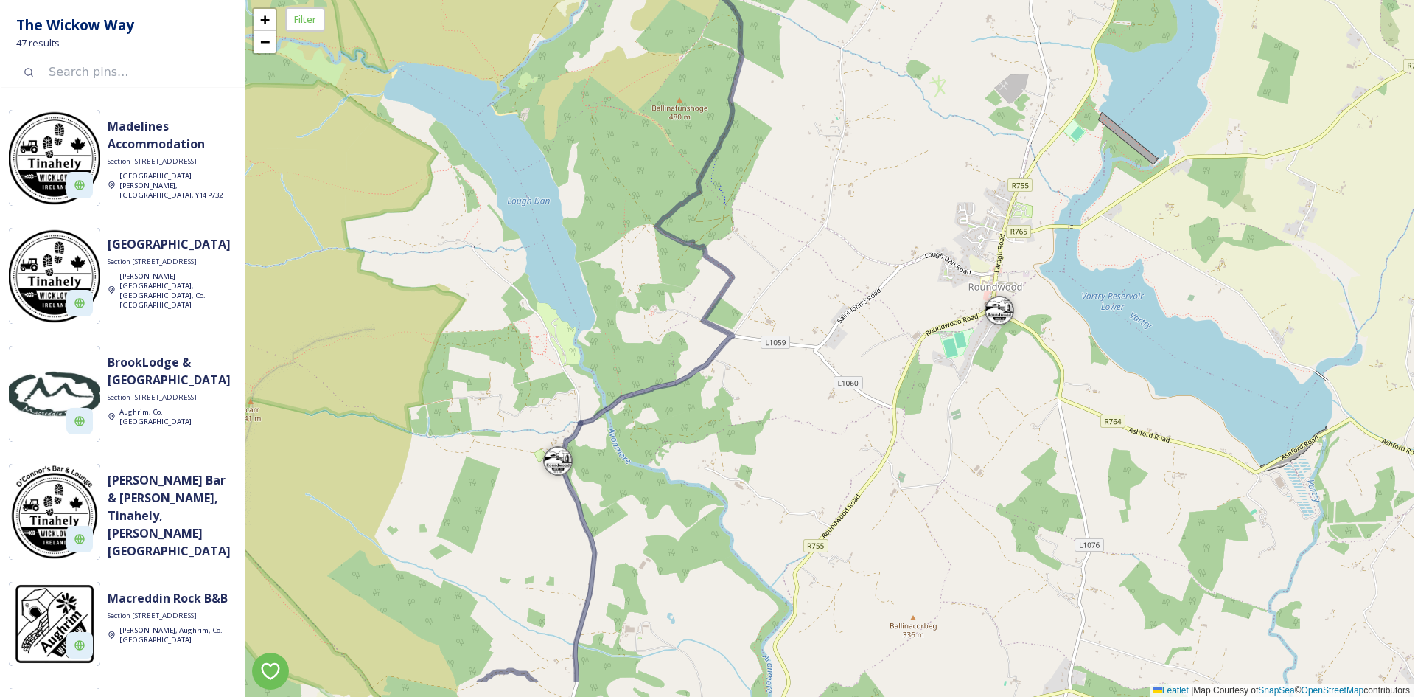
drag, startPoint x: 789, startPoint y: 352, endPoint x: 838, endPoint y: 271, distance: 94.9
click at [838, 271] on div "+ − Leaflet | Map Courtesy of SnapSea © OpenStreetMap contributors" at bounding box center [829, 348] width 1169 height 697
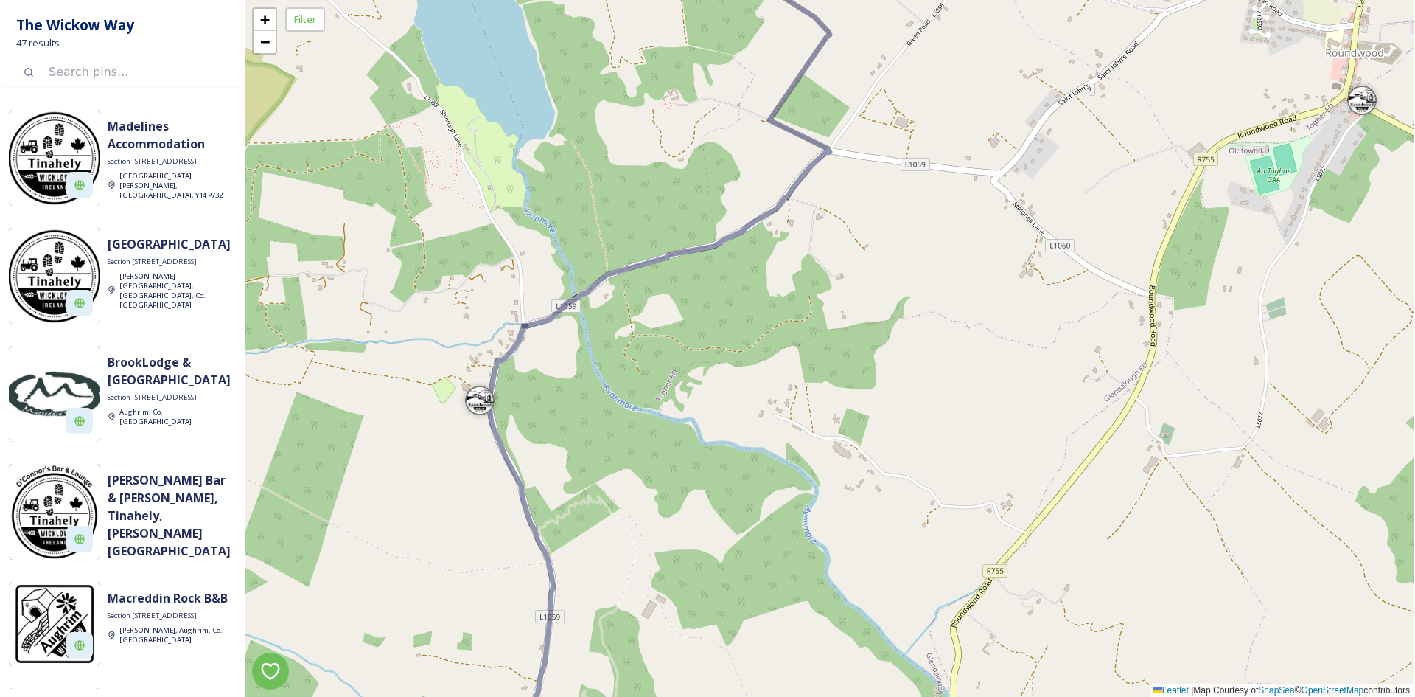
drag, startPoint x: 562, startPoint y: 410, endPoint x: 677, endPoint y: 378, distance: 119.3
click at [677, 378] on div "+ − Leaflet | Map Courtesy of SnapSea © OpenStreetMap contributors" at bounding box center [829, 348] width 1169 height 697
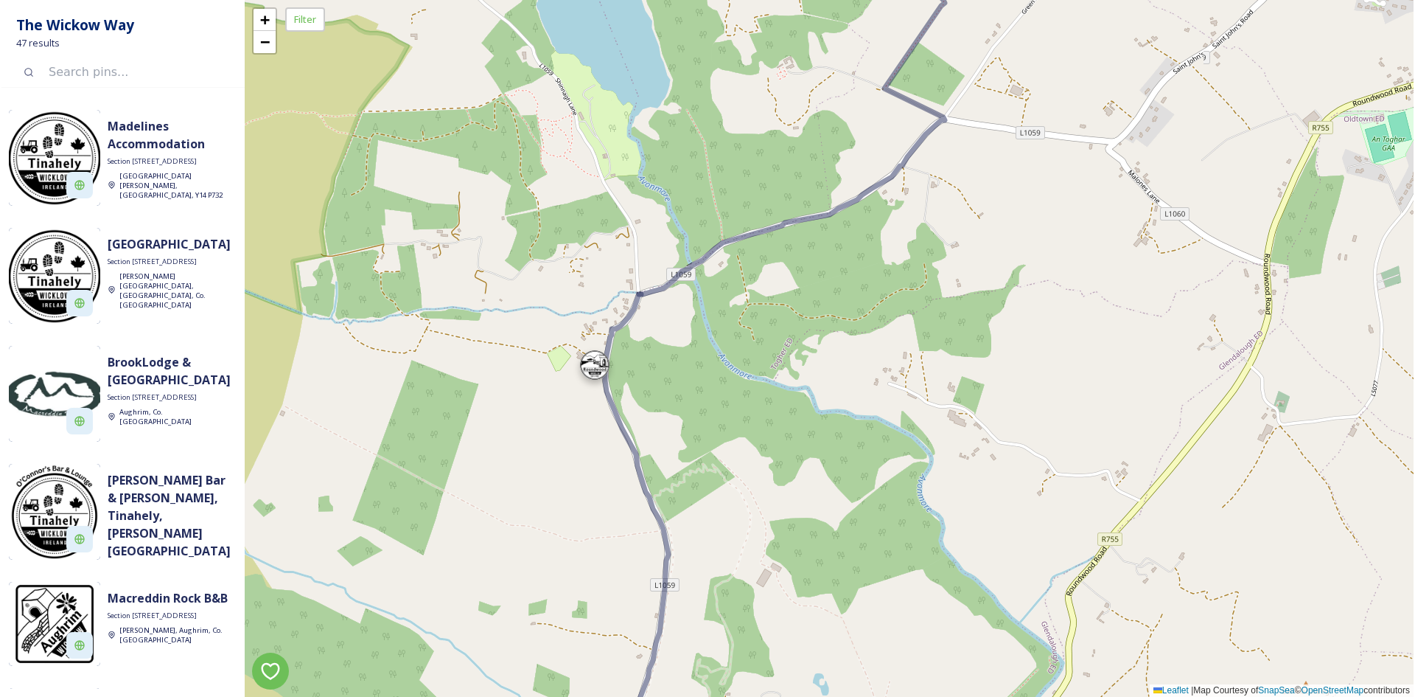
click at [606, 363] on div at bounding box center [594, 364] width 29 height 29
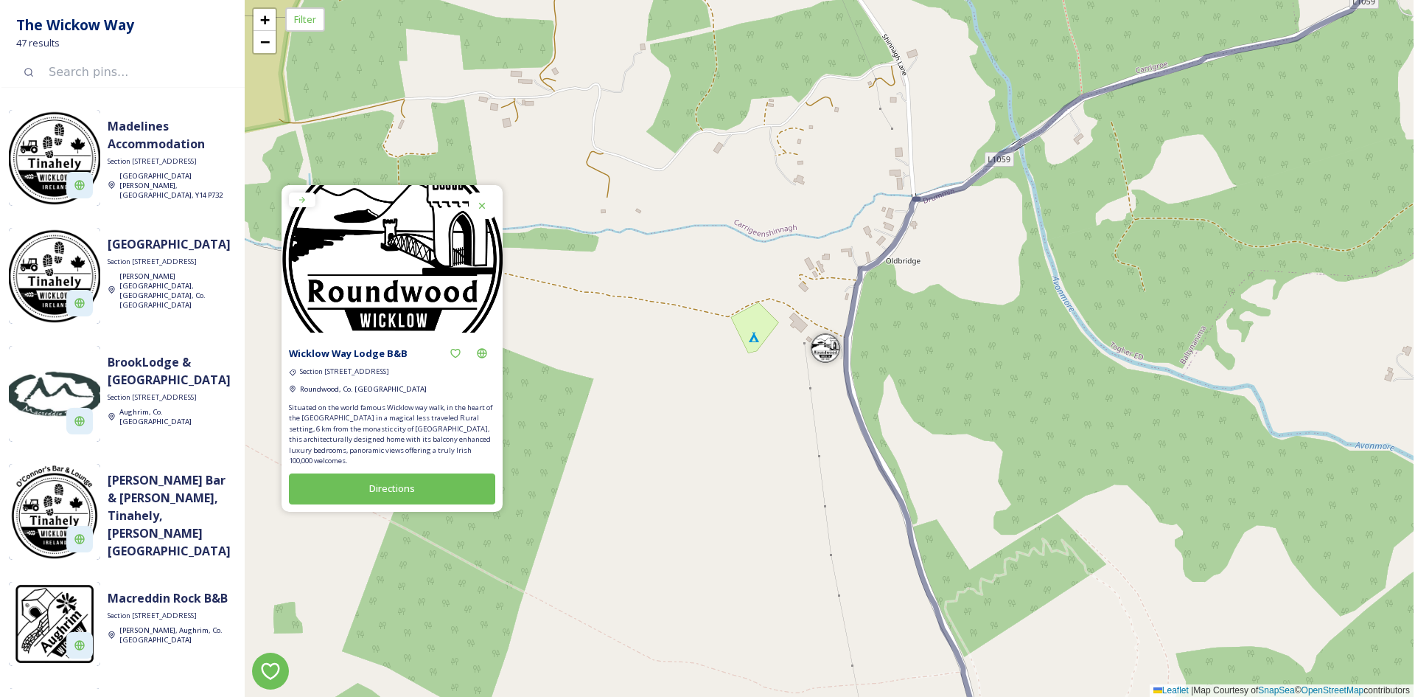
click at [487, 201] on icon at bounding box center [482, 206] width 12 height 12
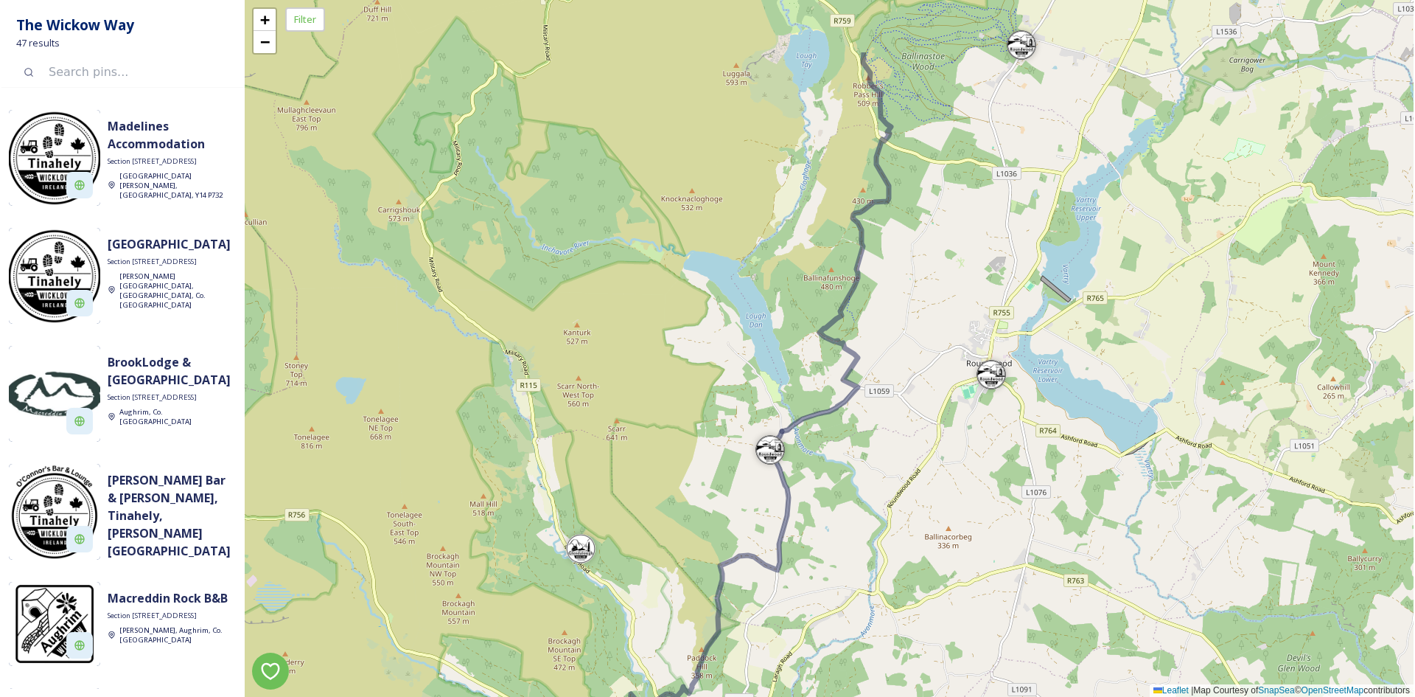
drag, startPoint x: 972, startPoint y: 311, endPoint x: 821, endPoint y: 433, distance: 194.0
click at [821, 433] on div "+ − Leaflet | Map Courtesy of SnapSea © OpenStreetMap contributors" at bounding box center [829, 348] width 1169 height 697
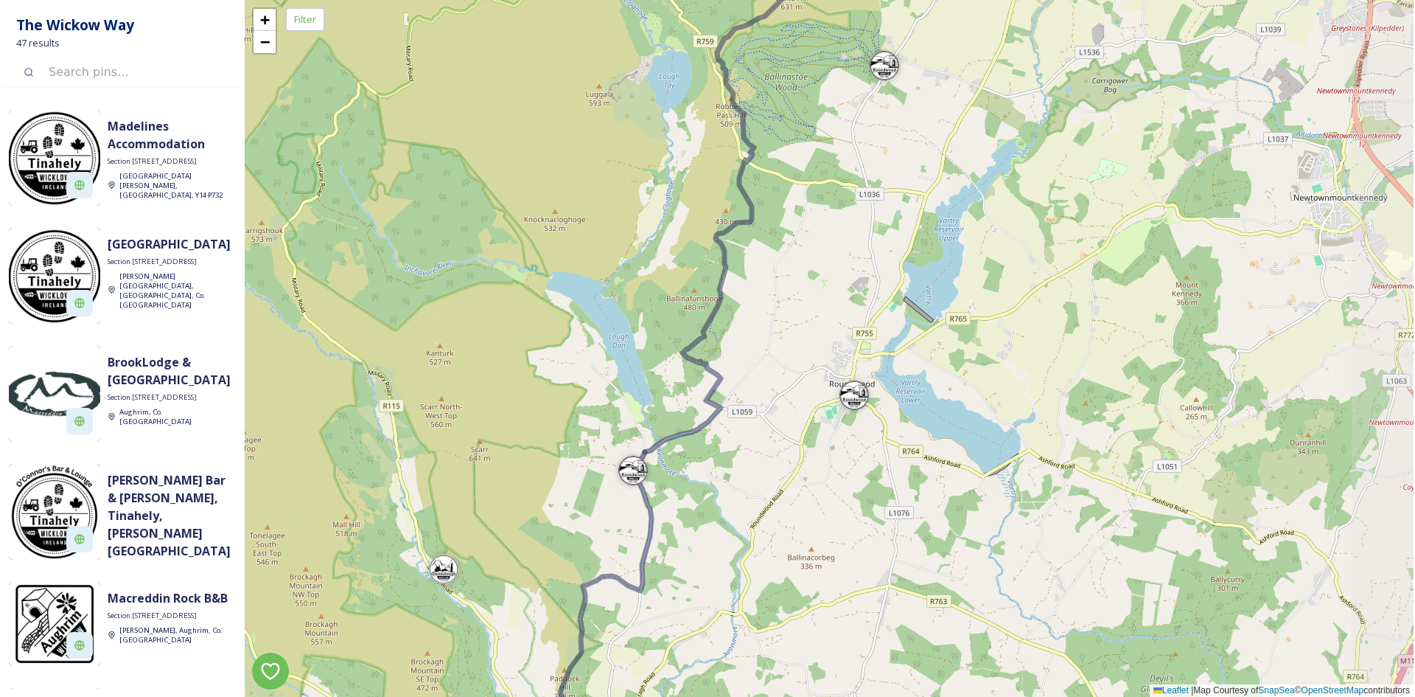
drag, startPoint x: 888, startPoint y: 338, endPoint x: 730, endPoint y: 315, distance: 160.1
click at [734, 318] on div "+ − Leaflet | Map Courtesy of SnapSea © OpenStreetMap contributors" at bounding box center [829, 348] width 1169 height 697
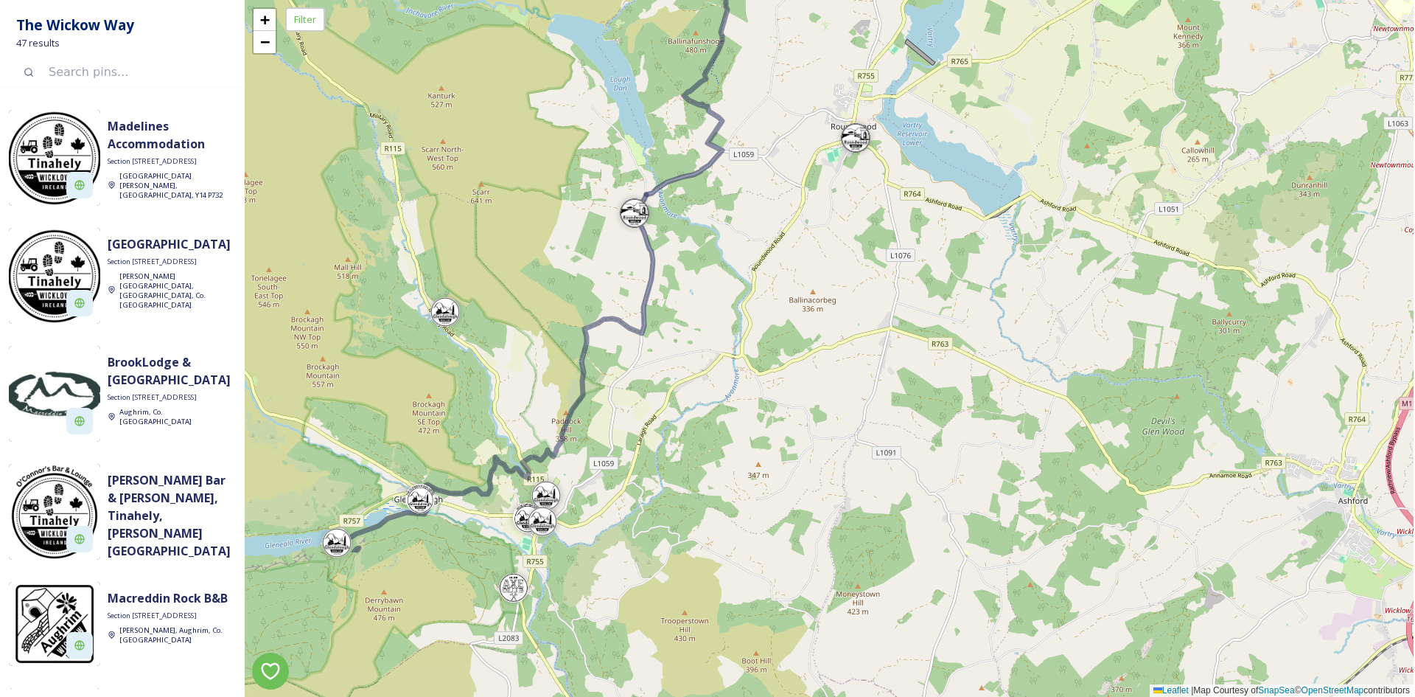
drag, startPoint x: 674, startPoint y: 440, endPoint x: 700, endPoint y: 240, distance: 202.3
click at [700, 240] on div "+ − Leaflet | Map Courtesy of SnapSea © OpenStreetMap contributors" at bounding box center [829, 348] width 1169 height 697
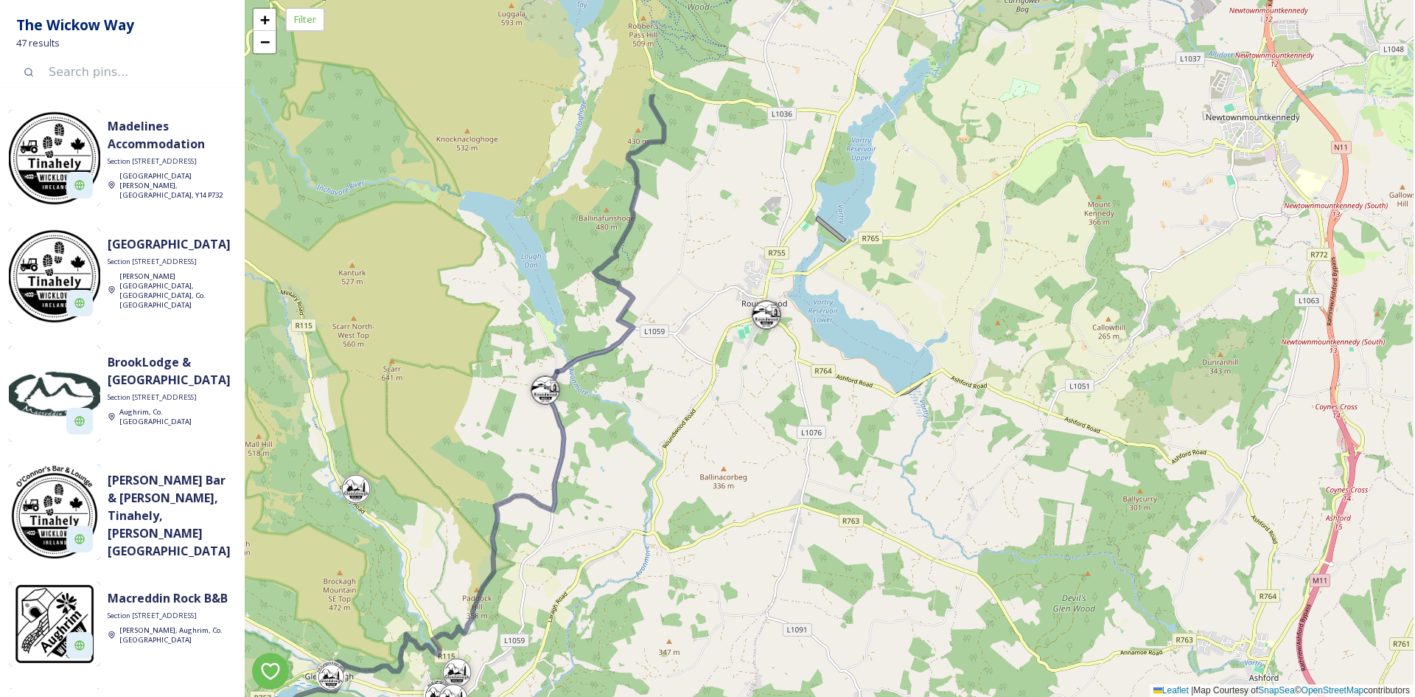
drag, startPoint x: 754, startPoint y: 239, endPoint x: 657, endPoint y: 399, distance: 187.2
click at [660, 417] on div "+ − Leaflet | Map Courtesy of SnapSea © OpenStreetMap contributors" at bounding box center [829, 348] width 1169 height 697
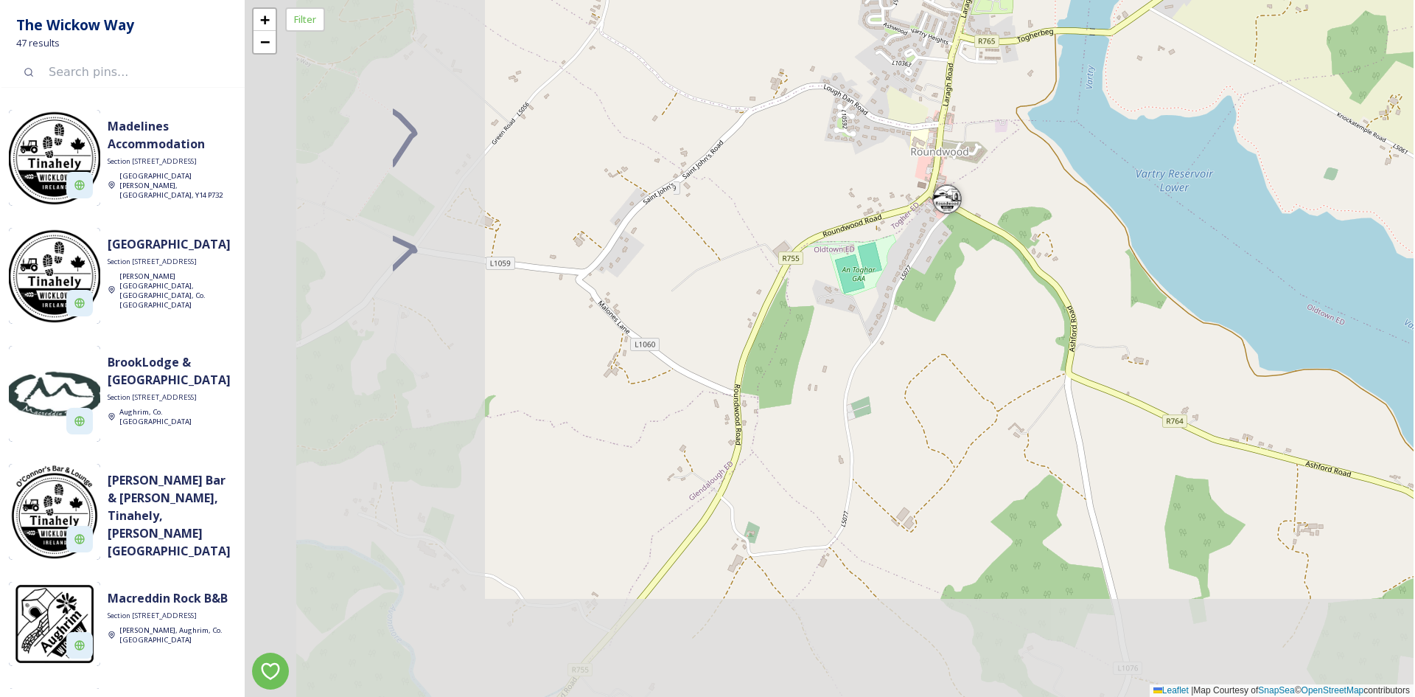
drag, startPoint x: 633, startPoint y: 324, endPoint x: 1107, endPoint y: 97, distance: 524.9
click at [1101, 100] on div "+ − Leaflet | Map Courtesy of SnapSea © OpenStreetMap contributors" at bounding box center [829, 348] width 1169 height 697
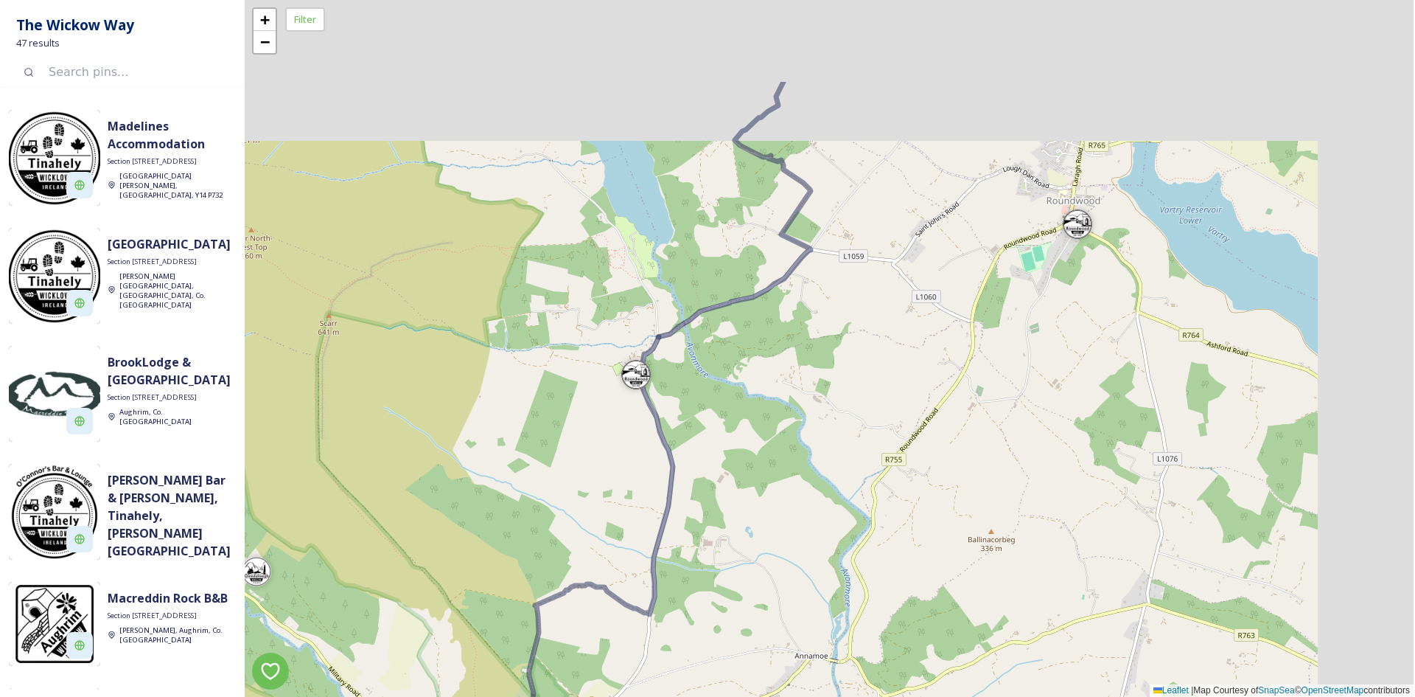
drag, startPoint x: 1077, startPoint y: 115, endPoint x: 921, endPoint y: 279, distance: 225.8
click at [921, 279] on div "+ − Leaflet | Map Courtesy of SnapSea © OpenStreetMap contributors" at bounding box center [829, 348] width 1169 height 697
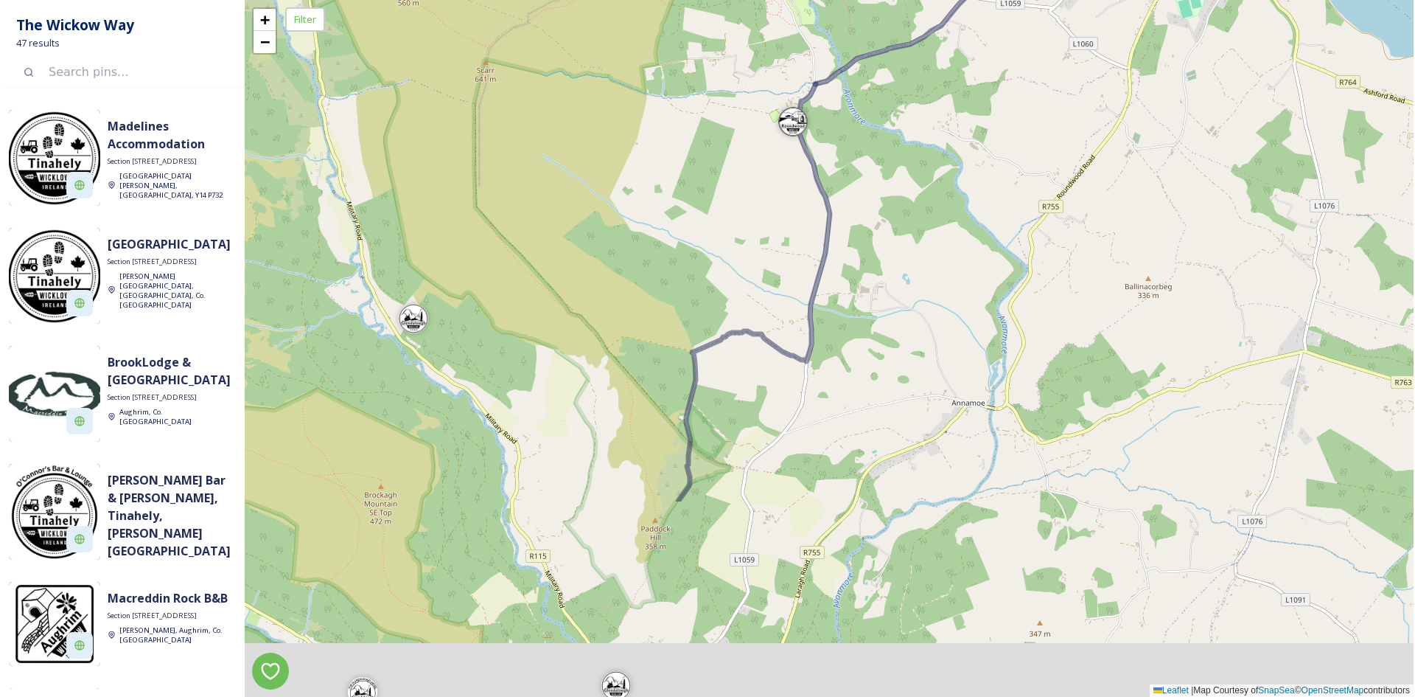
drag, startPoint x: 731, startPoint y: 332, endPoint x: 923, endPoint y: 21, distance: 365.4
click at [923, 21] on div "+ − Leaflet | Map Courtesy of SnapSea © OpenStreetMap contributors" at bounding box center [829, 348] width 1169 height 697
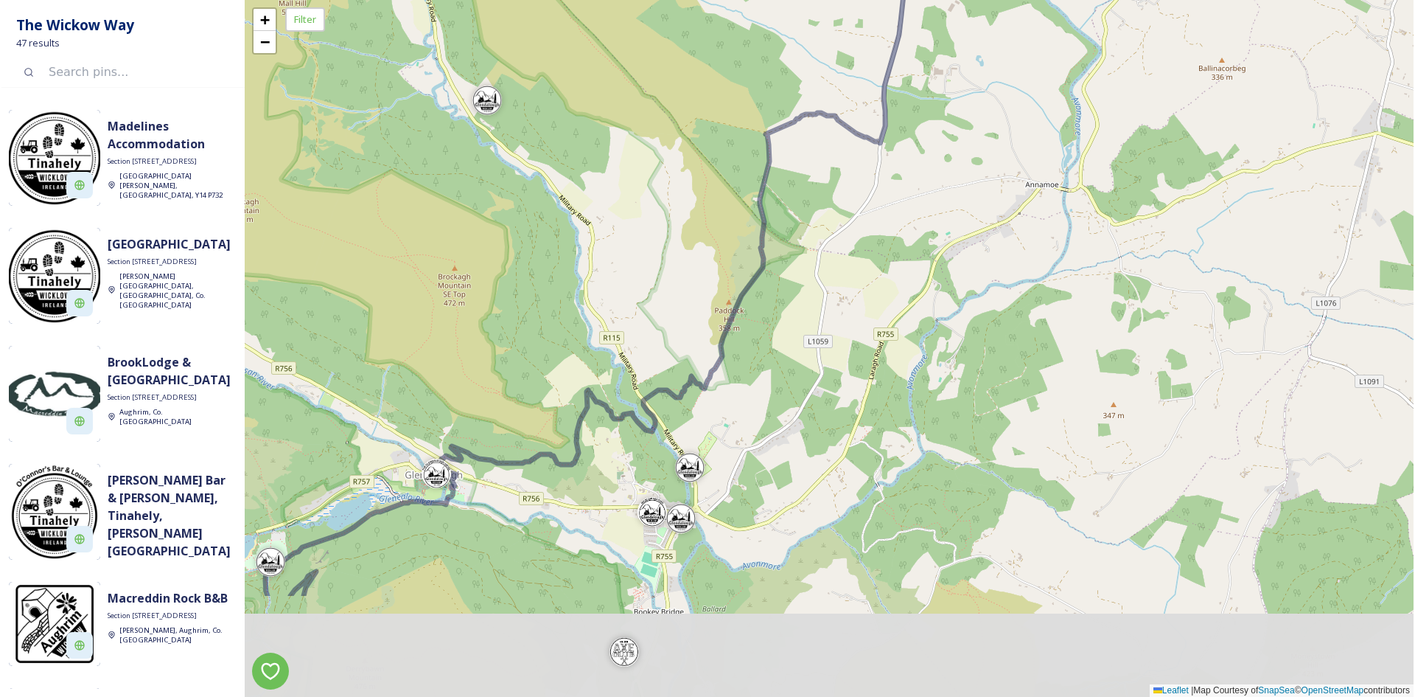
drag, startPoint x: 830, startPoint y: 414, endPoint x: 884, endPoint y: 243, distance: 179.3
click at [884, 243] on div "+ − Leaflet | Map Courtesy of SnapSea © OpenStreetMap contributors" at bounding box center [829, 348] width 1169 height 697
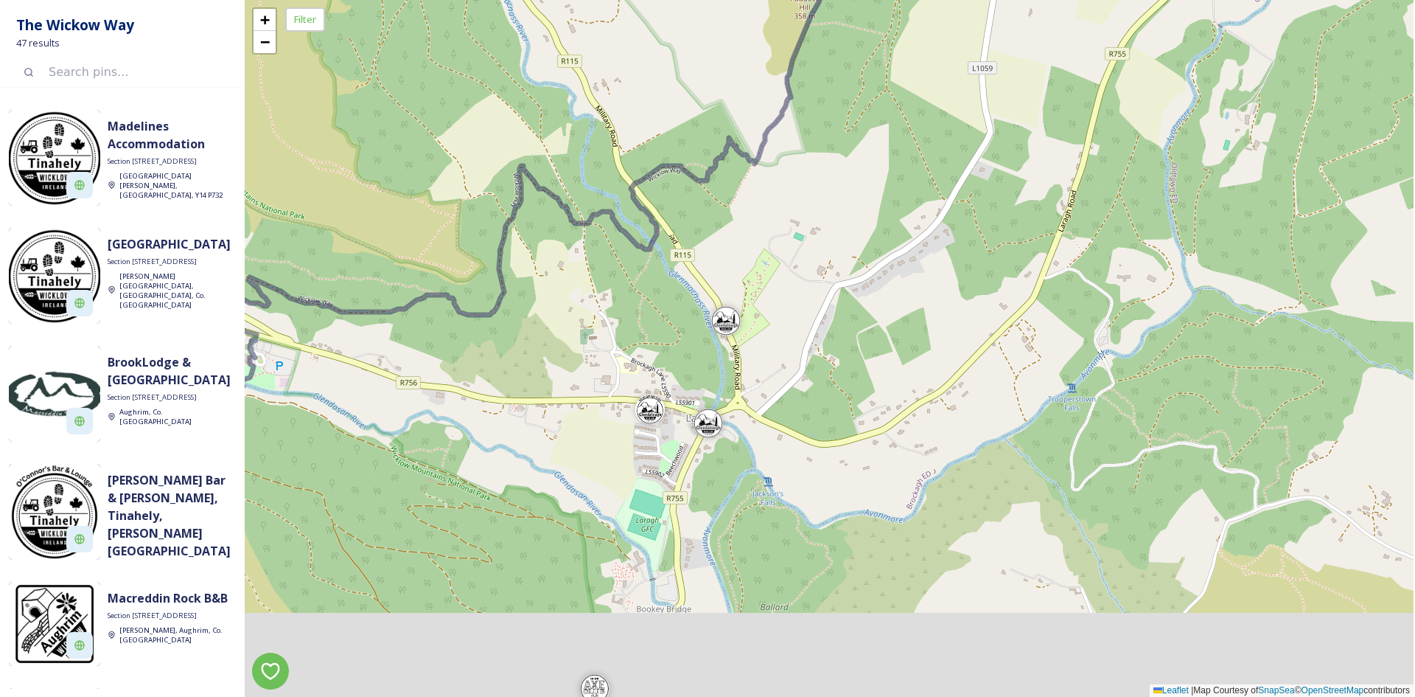
drag, startPoint x: 685, startPoint y: 511, endPoint x: 708, endPoint y: 391, distance: 122.5
click at [708, 391] on div "+ − Leaflet | Map Courtesy of SnapSea © OpenStreetMap contributors" at bounding box center [829, 348] width 1169 height 697
